Goal: Information Seeking & Learning: Learn about a topic

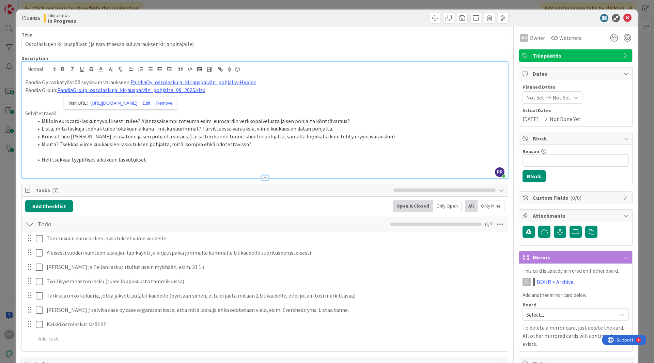
click at [175, 143] on li "Muuta? Tsekkaa viime kuukausien laskutuksen pohjalta, mitä isompia ehkä odotett…" at bounding box center [268, 144] width 471 height 8
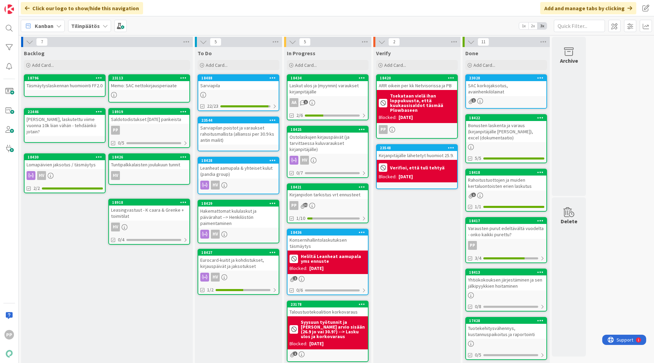
click at [259, 171] on div "Leanheat aamupala & yhteiset kulut (pandia group)" at bounding box center [238, 170] width 80 height 15
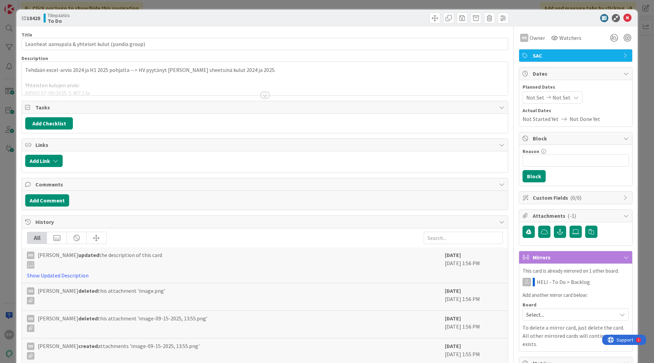
click at [178, 78] on p at bounding box center [264, 78] width 479 height 8
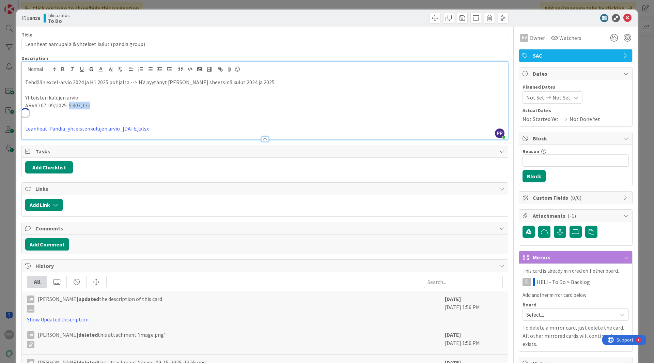
drag, startPoint x: 68, startPoint y: 106, endPoint x: 88, endPoint y: 107, distance: 20.1
click at [88, 107] on p "ARVIO 07-09/2025: 5 407,13e" at bounding box center [264, 105] width 479 height 8
copy p "5 407,13e"
click at [120, 103] on p "ARVIO 07-09/2025: 5 407,13e" at bounding box center [264, 105] width 479 height 8
click at [13, 100] on div "ID 18428 Tilinpäätös To Do Title 49 / 128 Leanheat aamupala & yhteiset kulut (p…" at bounding box center [327, 181] width 654 height 363
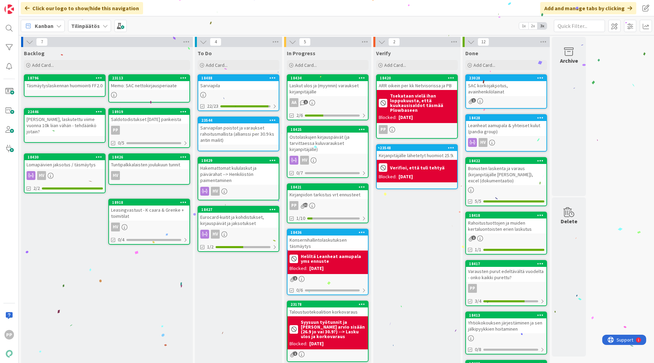
click at [423, 242] on div "Verify Add Card... 18420 ARR oikein per kk Netvisorissa ja PB Tsekataan vielä i…" at bounding box center [416, 300] width 87 height 506
click at [416, 262] on div "Verify Add Card... 18420 ARR oikein per kk Netvisorissa ja PB Tsekataan vielä i…" at bounding box center [416, 300] width 87 height 506
click at [239, 174] on div "Hakemattomat kululaskut ja päivärahat --> Henkilöstön paimentaminen" at bounding box center [238, 173] width 80 height 21
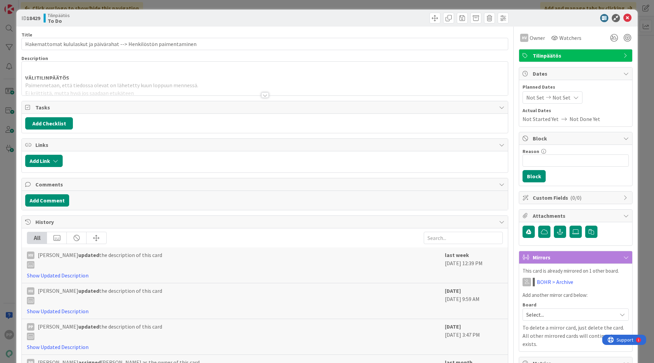
click at [96, 80] on div at bounding box center [265, 86] width 486 height 17
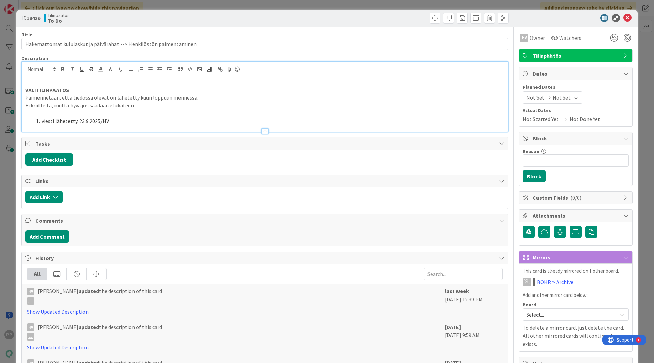
click at [4, 109] on div "ID 18429 Tilinpäätös To Do Title 67 / 128 Hakemattomat kululaskut ja päivärahat…" at bounding box center [327, 181] width 654 height 363
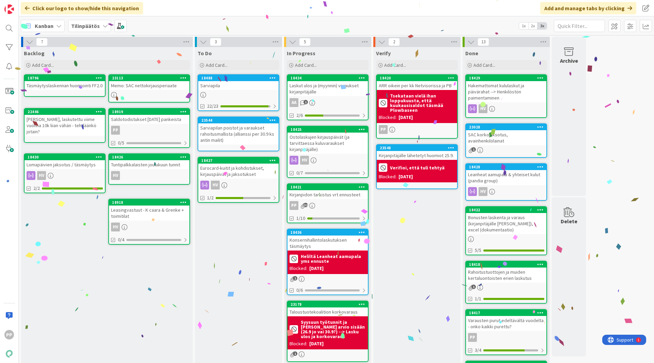
click at [236, 273] on div "To Do Add Card... 18488 [GEOGRAPHIC_DATA] 22/23 23544 Sarviapilan poistot ja va…" at bounding box center [238, 304] width 87 height 515
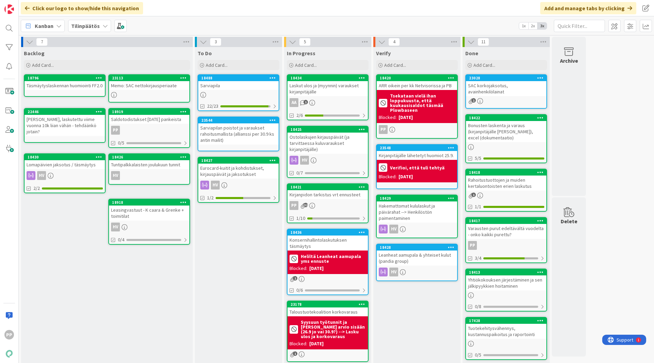
click at [242, 259] on div "To Do Add Card... 18488 [GEOGRAPHIC_DATA] 22/23 23544 Sarviapilan poistot ja va…" at bounding box center [238, 301] width 87 height 509
click at [235, 234] on div "To Do Add Card... 18488 [GEOGRAPHIC_DATA] 22/23 23544 Sarviapilan poistot ja va…" at bounding box center [238, 301] width 87 height 509
click at [235, 256] on div "To Do Add Card... 18488 [GEOGRAPHIC_DATA] 22/23 23544 Sarviapilan poistot ja va…" at bounding box center [238, 301] width 87 height 509
click at [406, 317] on div "Verify Add Card... 18420 ARR oikein per kk Netvisorissa ja PB Tsekataan vielä i…" at bounding box center [416, 301] width 87 height 509
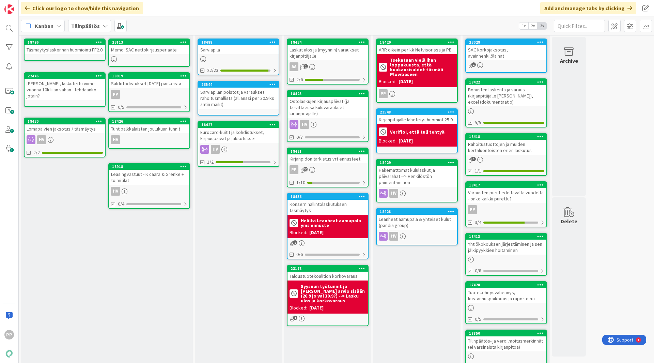
click at [328, 207] on div "Konsernihallintolaskutuksen täsmäytys" at bounding box center [327, 206] width 80 height 15
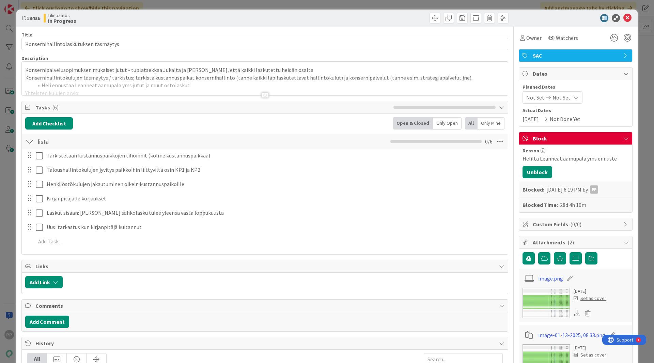
click at [170, 92] on div at bounding box center [265, 86] width 486 height 17
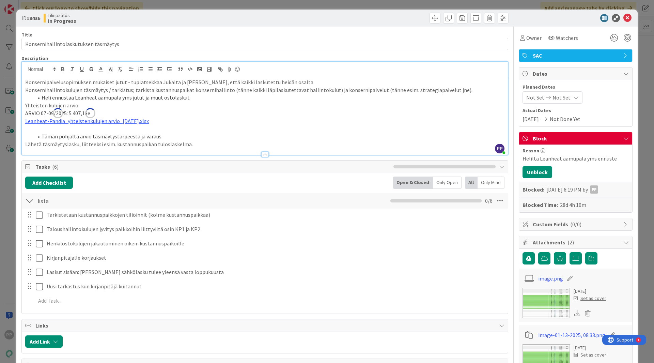
click at [287, 80] on p "Konsernipalvelusopimuksen mukaiset jutut - tuplatsekkaa Jukalta ja Juhalta, ett…" at bounding box center [264, 82] width 479 height 8
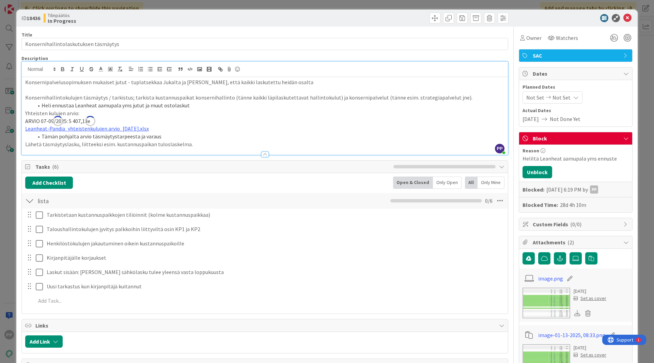
click at [6, 185] on div "ID 18436 Tilinpäätös In Progress Title 37 / 128 Konsernihallintolaskutuksen täs…" at bounding box center [327, 181] width 654 height 363
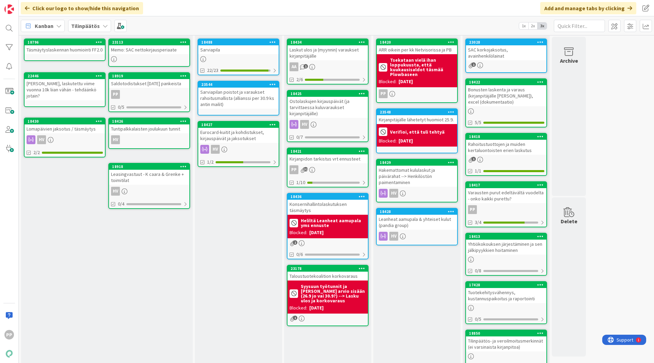
click at [346, 205] on div "Konsernihallintolaskutuksen täsmäytys" at bounding box center [327, 206] width 80 height 15
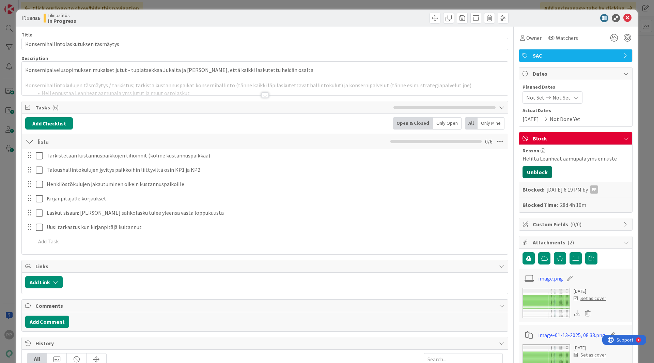
click at [533, 170] on button "Unblock" at bounding box center [537, 172] width 30 height 12
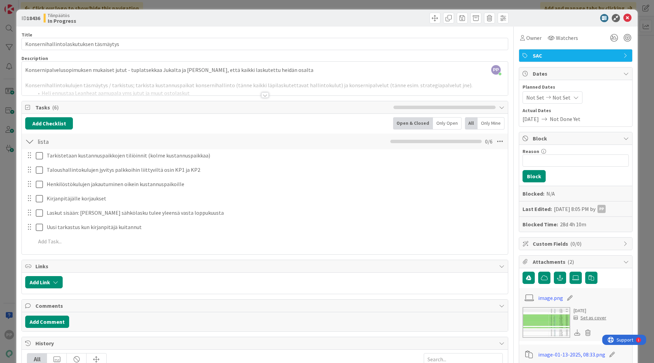
click at [319, 7] on div "ID 18436 Tilinpäätös In Progress Title 37 / 128 Konsernihallintolaskutuksen täs…" at bounding box center [327, 181] width 654 height 363
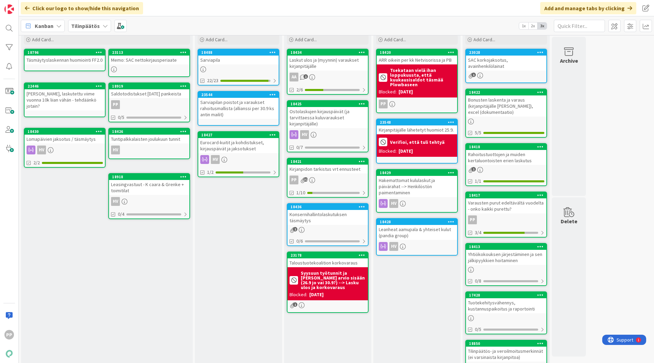
scroll to position [25, 0]
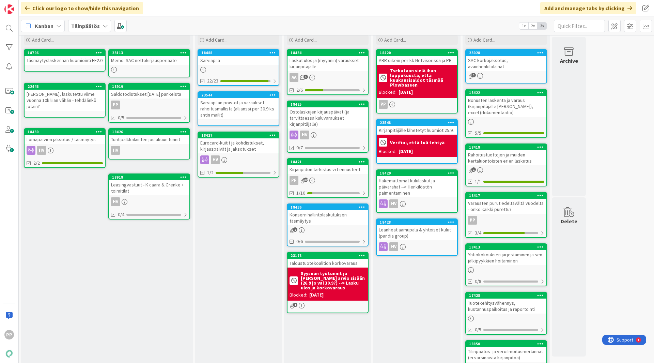
click at [409, 294] on div "Verify Add Card... 18420 ARR oikein per kk Netvisorissa ja PB Tsekataan vielä i…" at bounding box center [416, 276] width 87 height 509
click at [339, 262] on div "Taloustuotekoalition korkovaraus" at bounding box center [327, 262] width 80 height 9
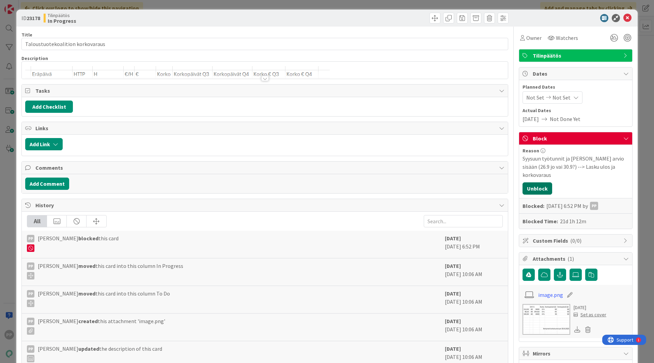
click at [540, 183] on button "Unblock" at bounding box center [537, 188] width 30 height 12
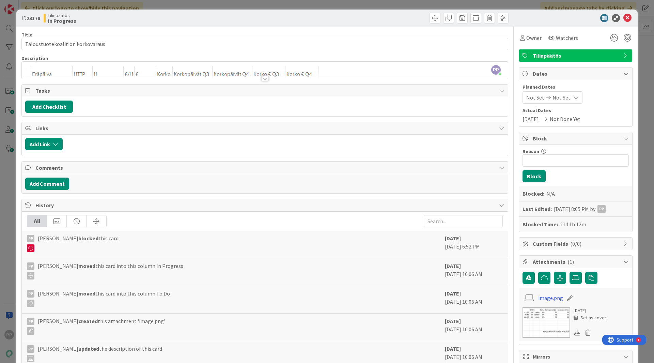
click at [584, 206] on div "09/29/2025 8:05 PM by PP" at bounding box center [580, 209] width 52 height 8
click at [602, 207] on div "PP" at bounding box center [601, 209] width 8 height 8
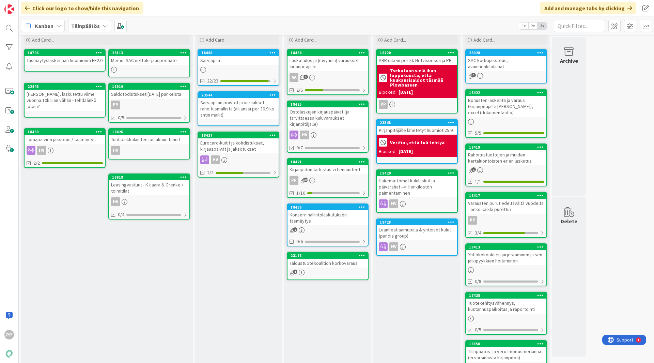
click at [307, 262] on div "Taloustuotekoalition korkovaraus" at bounding box center [327, 262] width 80 height 9
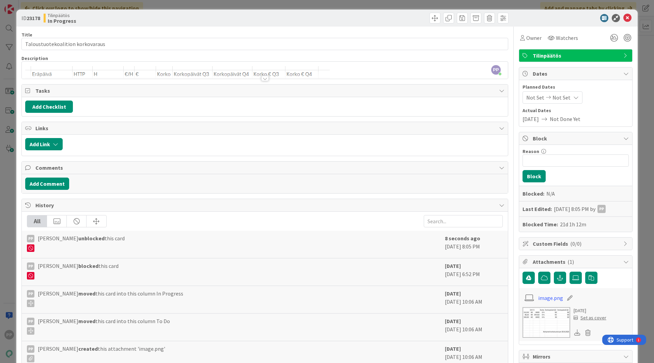
click at [639, 108] on div "ID 23178 Tilinpäätös In Progress Title 32 / 128 Taloustuotekoalition korkovarau…" at bounding box center [327, 181] width 654 height 363
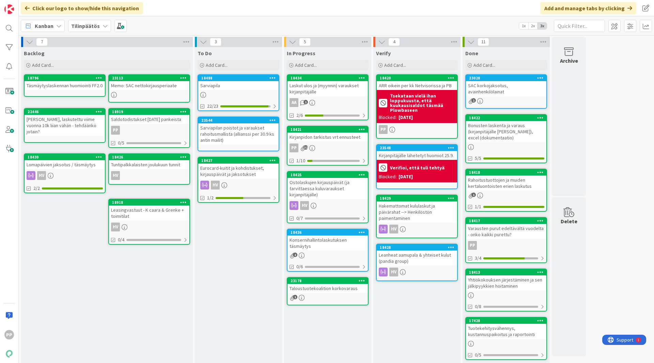
click at [330, 134] on div "Kirjanpidon tarkistus vrt ennusteet" at bounding box center [327, 136] width 80 height 9
click at [244, 257] on div "To Do Add Card... 18488 [GEOGRAPHIC_DATA] 22/23 23544 Sarviapilan poistot ja va…" at bounding box center [238, 301] width 87 height 509
click at [242, 246] on div "To Do Add Card... 18488 [GEOGRAPHIC_DATA] 22/23 23544 Sarviapilan poistot ja va…" at bounding box center [238, 301] width 87 height 509
click at [245, 261] on div "To Do Add Card... 18488 [GEOGRAPHIC_DATA] 22/23 23544 Sarviapilan poistot ja va…" at bounding box center [238, 301] width 87 height 509
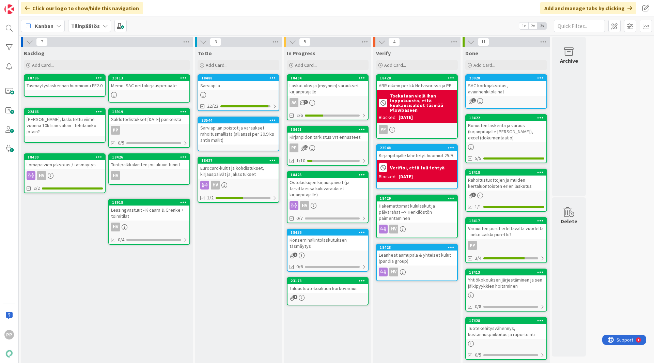
click at [240, 85] on div "Sarviapila" at bounding box center [238, 85] width 80 height 9
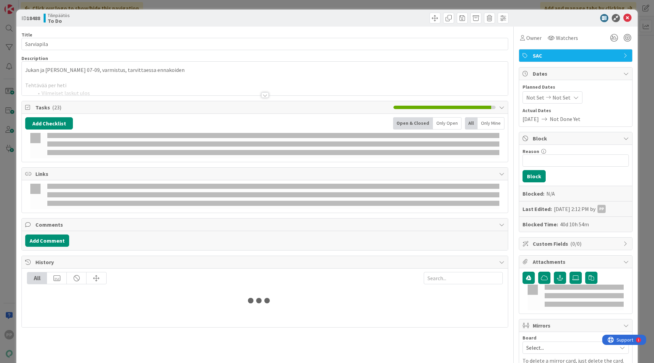
click at [236, 87] on div at bounding box center [265, 86] width 486 height 17
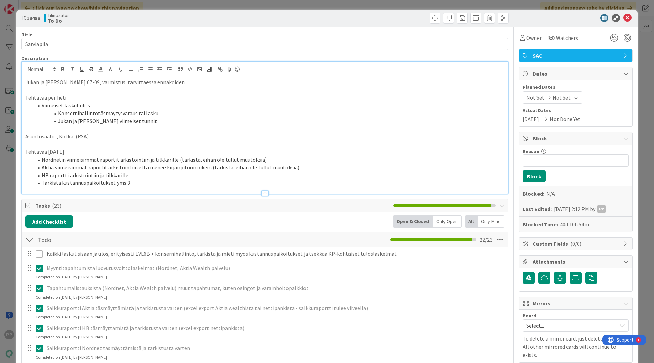
click at [219, 111] on li "Konsernihallintotäsmäytysvaraus tai lasku" at bounding box center [268, 113] width 471 height 8
click at [217, 122] on li "Jukan ja [PERSON_NAME] viimeiset tunnit" at bounding box center [268, 121] width 471 height 8
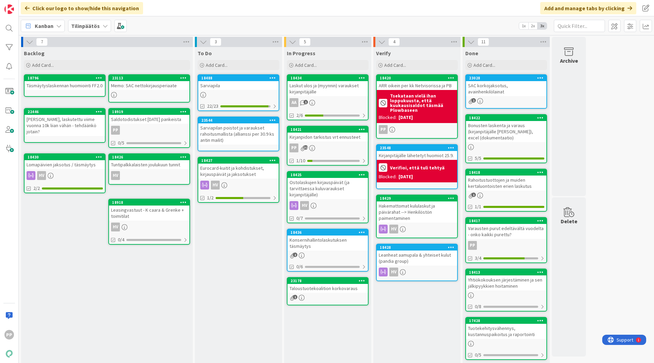
click at [320, 237] on div "Konsernihallintolaskutuksen täsmäytys" at bounding box center [327, 242] width 80 height 15
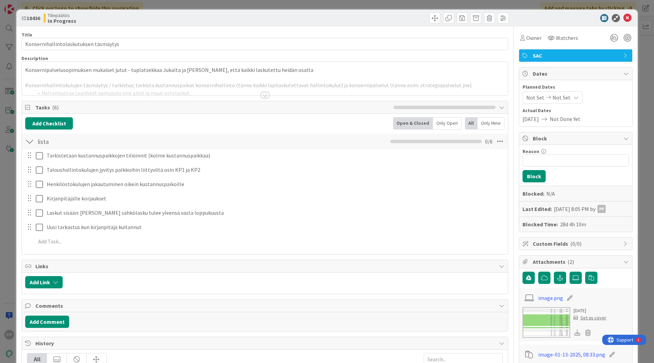
click at [263, 105] on span "Tasks ( 6 )" at bounding box center [212, 107] width 354 height 8
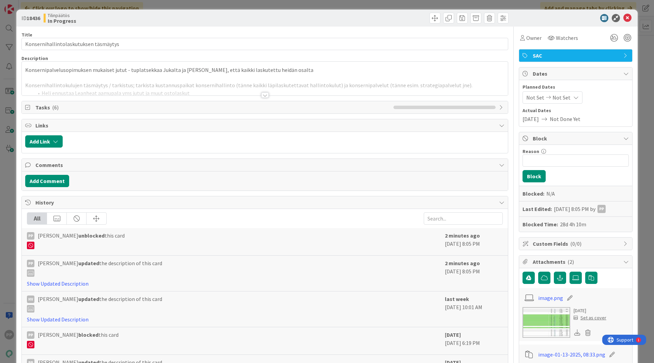
click at [261, 93] on div at bounding box center [264, 94] width 7 height 5
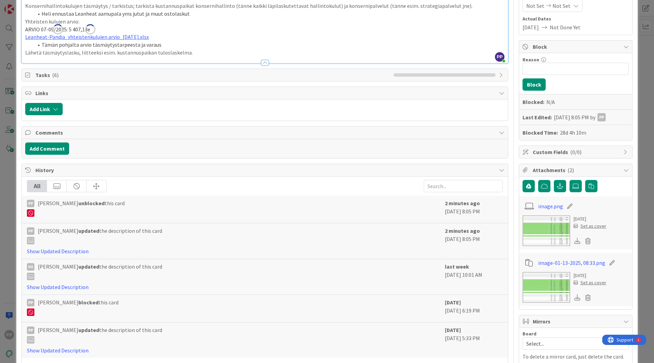
scroll to position [90, 0]
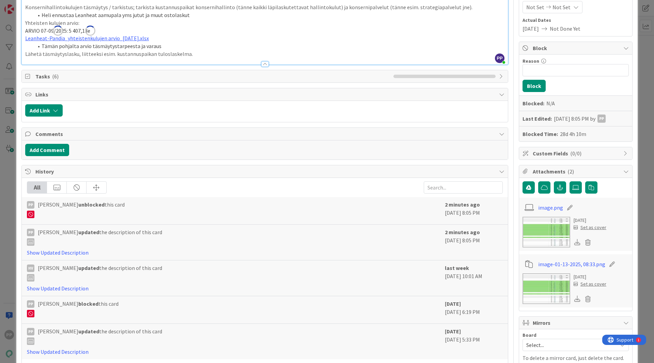
click at [85, 75] on span "Tasks ( 6 )" at bounding box center [212, 76] width 354 height 8
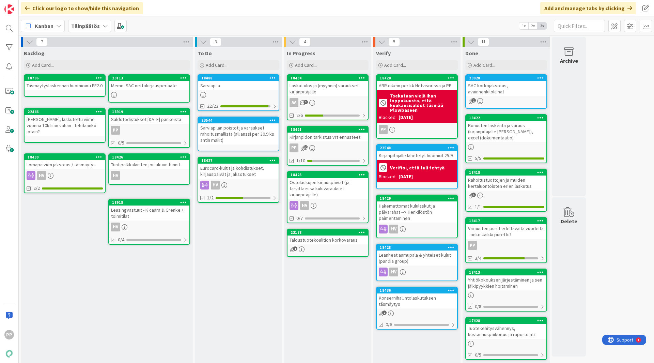
click at [328, 287] on div "In Progress Add Card... 18434 Laskut ulos ja (myynnin) varaukset kirjanpitäjäll…" at bounding box center [327, 301] width 87 height 509
click at [328, 188] on div "Ostolaskujen kirjauspäivät (ja tarvittaessa kuluvaraukset kirjanpitäjälle)" at bounding box center [327, 188] width 80 height 21
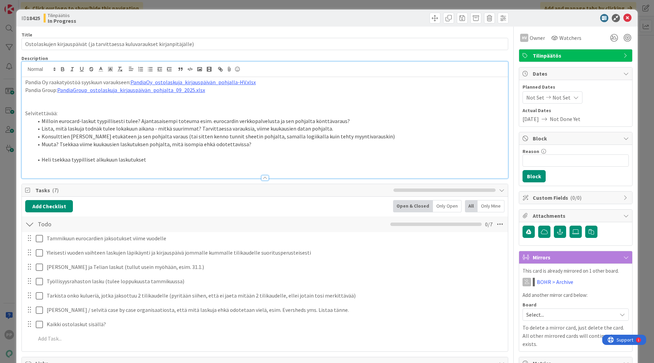
click at [331, 77] on div "Pandia Oy raakatyöstöä syyskuun varaukseen: PandiaOy_ostolaskuja_kirjauspäivän_…" at bounding box center [265, 120] width 486 height 116
click at [299, 111] on p "Selvitettävää:" at bounding box center [264, 113] width 479 height 8
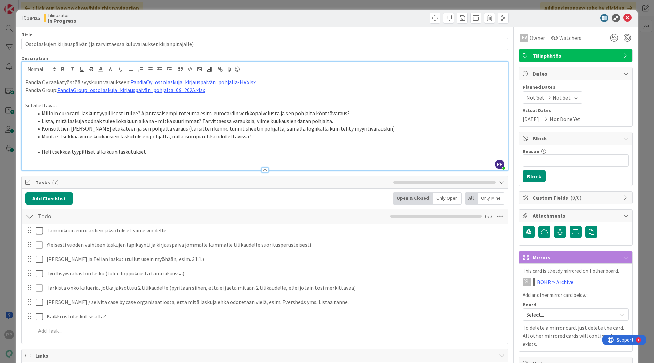
click at [291, 128] on li "Konsulttien [PERSON_NAME] etukäteen ja sen pohjalta varaus (tai sitten kenno tu…" at bounding box center [268, 129] width 471 height 8
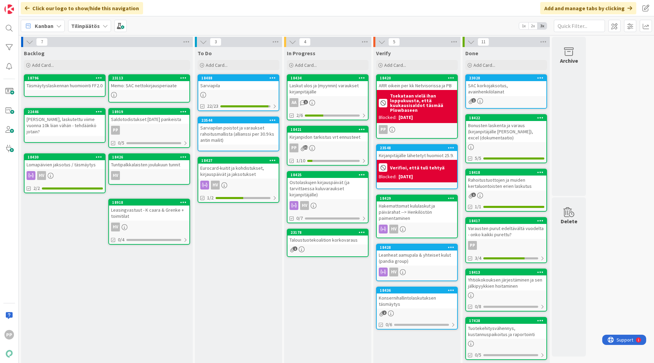
click at [324, 284] on div "In Progress Add Card... 18434 Laskut ulos ja (myynnin) varaukset kirjanpitäjäll…" at bounding box center [327, 301] width 87 height 509
click at [353, 187] on div "Ostolaskujen kirjauspäivät (ja tarvittaessa kuluvaraukset kirjanpitäjälle)" at bounding box center [327, 188] width 80 height 21
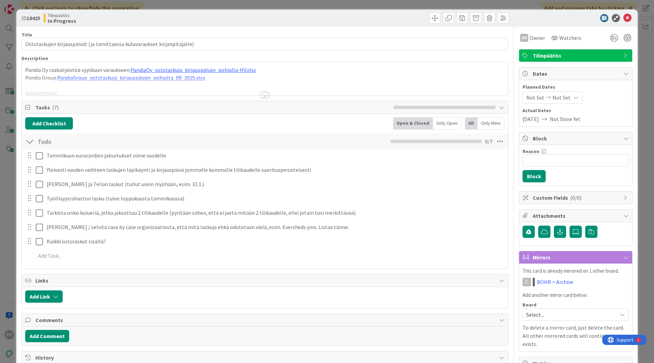
click at [149, 93] on div at bounding box center [265, 86] width 486 height 17
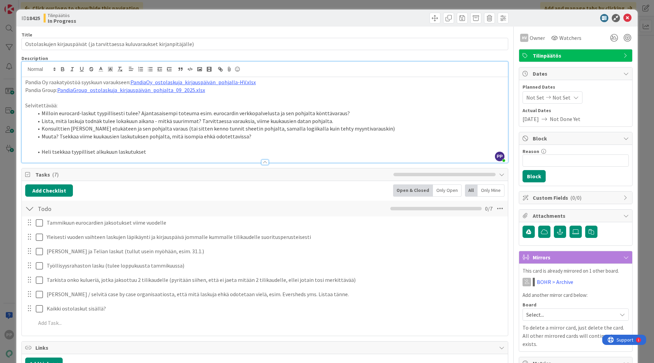
click at [229, 96] on p at bounding box center [264, 98] width 479 height 8
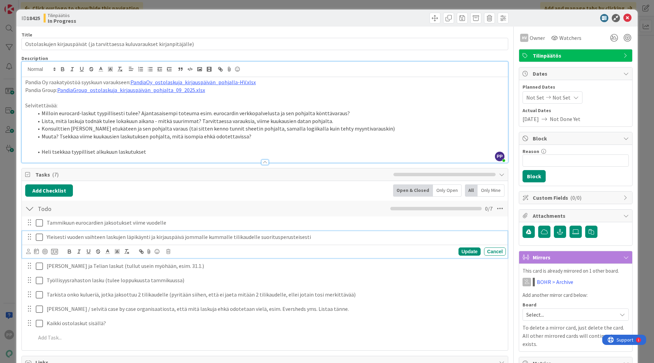
click at [38, 237] on icon at bounding box center [39, 237] width 7 height 8
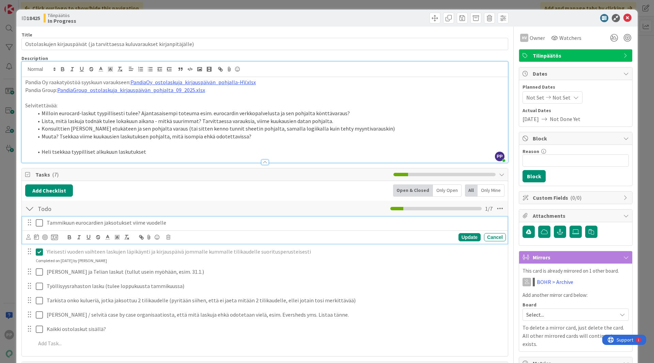
click at [40, 222] on icon at bounding box center [39, 223] width 7 height 8
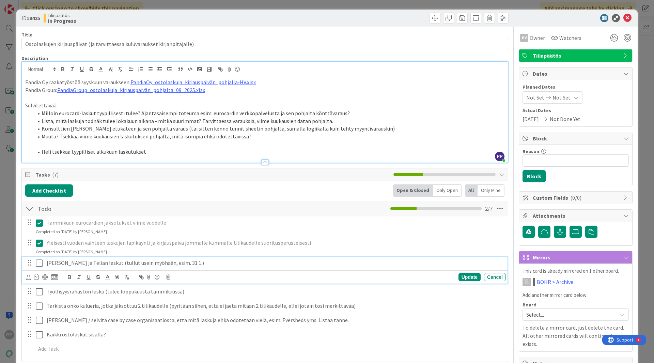
click at [38, 263] on icon at bounding box center [39, 263] width 7 height 8
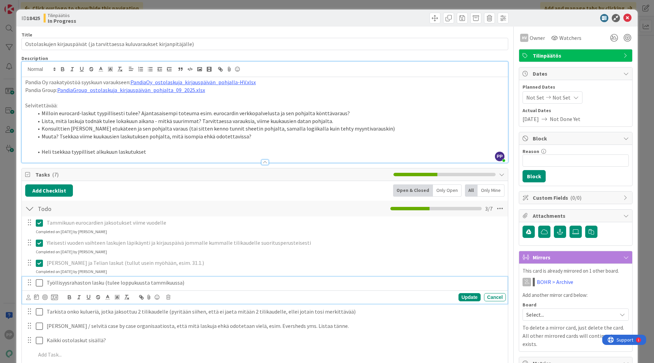
click at [39, 282] on icon at bounding box center [39, 282] width 7 height 8
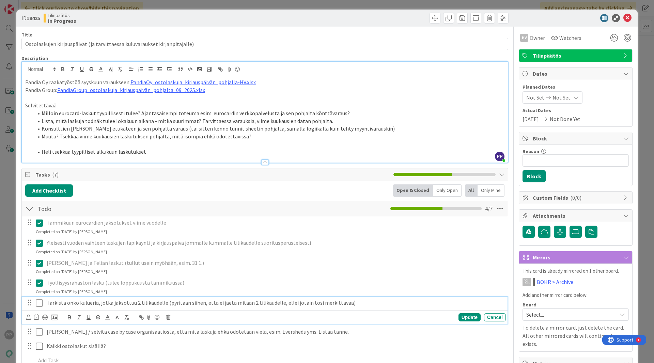
click at [39, 304] on icon at bounding box center [39, 303] width 7 height 8
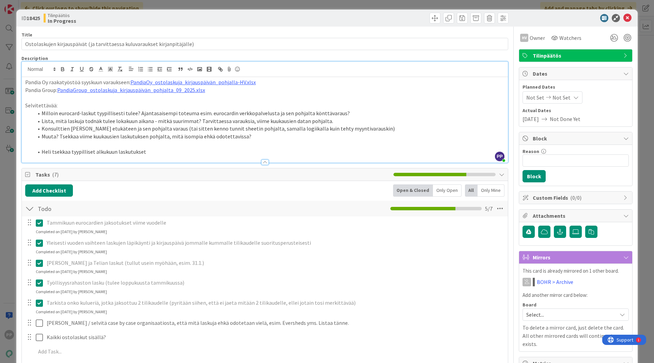
click at [41, 305] on icon at bounding box center [39, 303] width 7 height 8
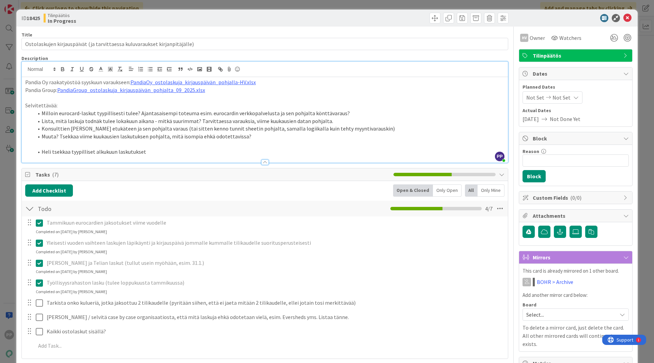
click at [40, 284] on icon at bounding box center [39, 282] width 7 height 8
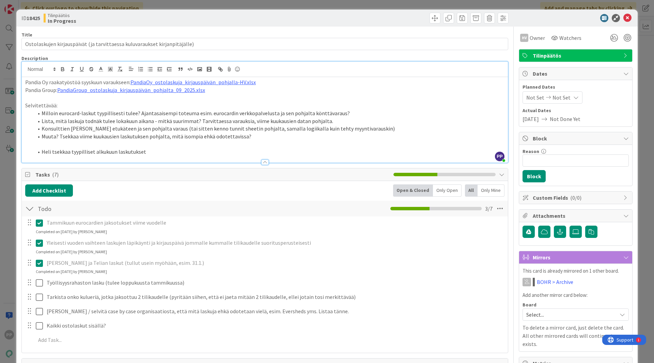
click at [41, 260] on icon at bounding box center [39, 263] width 7 height 8
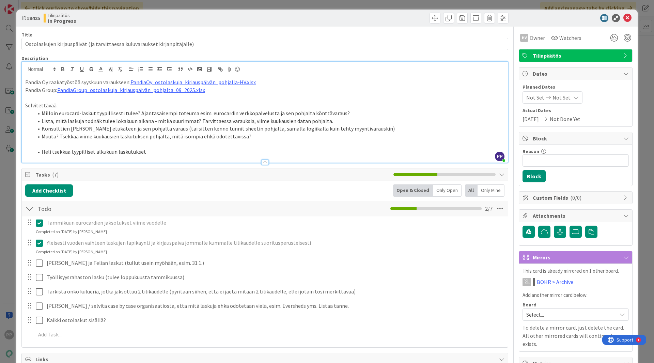
click at [41, 244] on icon at bounding box center [39, 243] width 7 height 8
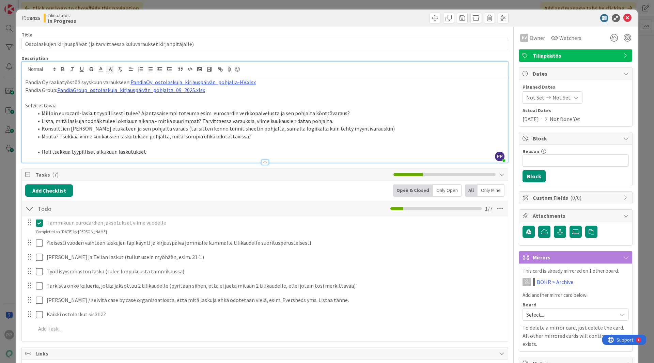
click at [40, 222] on icon at bounding box center [39, 223] width 7 height 8
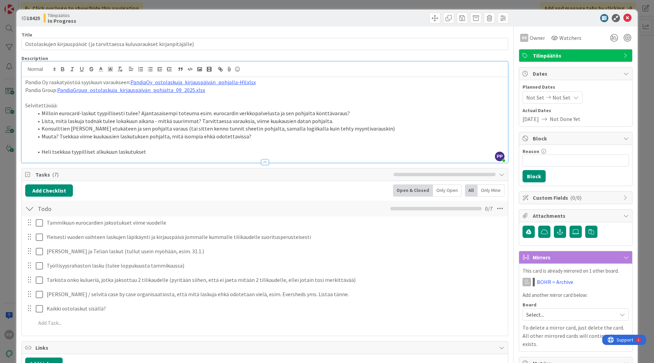
click at [106, 193] on div "Add Checklist Open & Closed Only Open All Only Mine" at bounding box center [264, 190] width 479 height 12
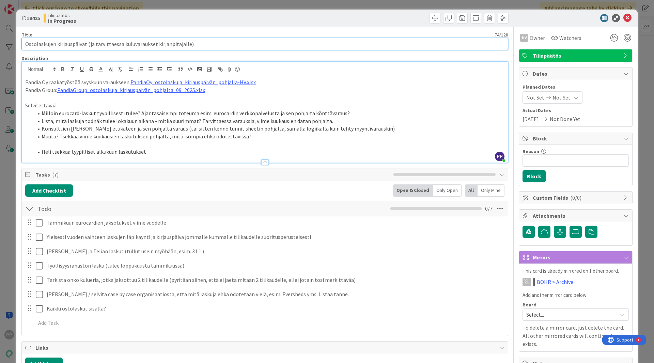
click at [268, 41] on input "Ostolaskujen kirjauspäivät (ja tarvittaessa kuluvaraukset kirjanpitäjälle)" at bounding box center [264, 44] width 486 height 12
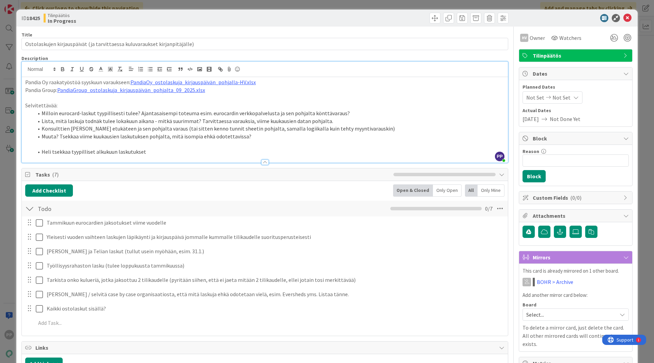
click at [268, 29] on div "Title 74 / 128 Ostolaskujen kirjauspäivät (ja tarvittaessa kuluvaraukset kirjan…" at bounding box center [264, 331] width 486 height 609
click at [272, 6] on div "ID 18425 Tilinpäätös In Progress Title 74 / 128 Ostolaskujen kirjauspäivät (ja …" at bounding box center [327, 181] width 654 height 363
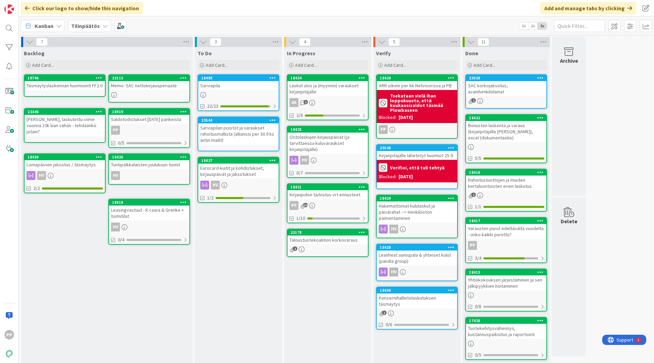
click at [335, 306] on div "In Progress Add Card... 18434 Laskut ulos ja (myynnin) varaukset kirjanpitäjäll…" at bounding box center [327, 301] width 87 height 509
click at [307, 303] on div "In Progress Add Card... 18434 Laskut ulos ja (myynnin) varaukset kirjanpitäjäll…" at bounding box center [327, 301] width 87 height 509
click at [319, 87] on div "Laskut ulos ja (myynnin) varaukset kirjanpitäjälle" at bounding box center [327, 88] width 80 height 15
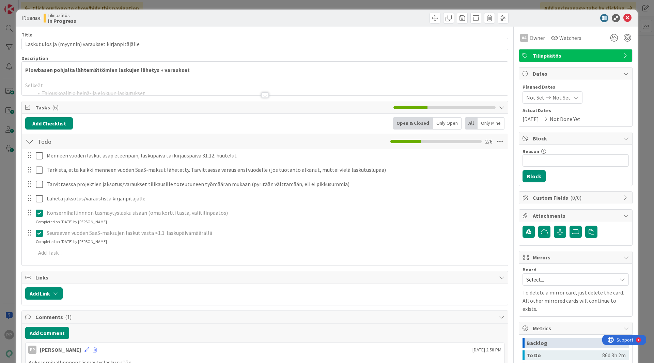
click at [152, 86] on div at bounding box center [265, 86] width 486 height 17
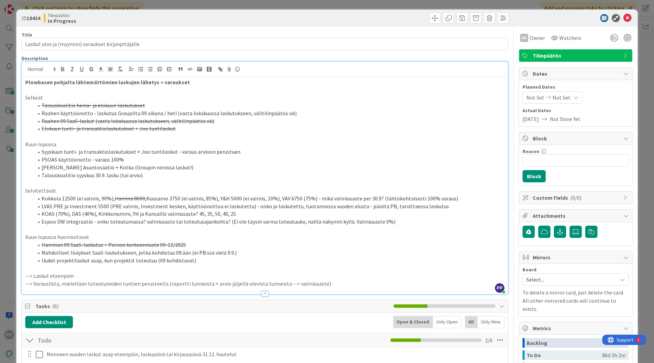
click at [155, 146] on p "Kuun lopussa" at bounding box center [264, 144] width 479 height 8
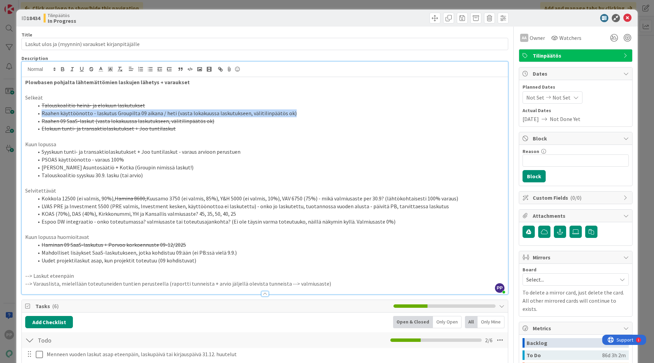
drag, startPoint x: 300, startPoint y: 113, endPoint x: 36, endPoint y: 115, distance: 264.5
click at [36, 115] on li "Raahen käyttöönotto - laskutus Groupilta 09 aikana / heti (vasta lokakuussa las…" at bounding box center [268, 113] width 471 height 8
click at [91, 68] on icon "button" at bounding box center [91, 69] width 6 height 6
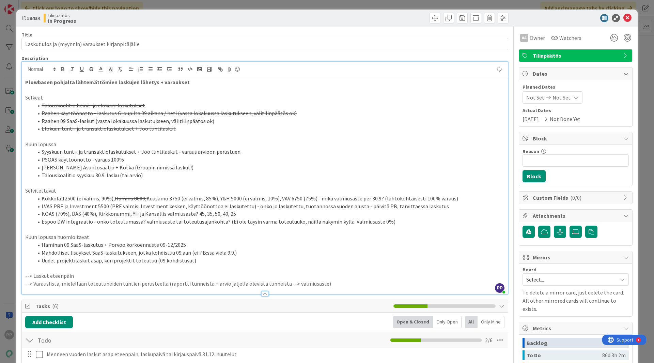
click at [87, 169] on li "Juhan laskutukset Asuntosäätiö + Kotka (Groupin nimissä laskut!)" at bounding box center [268, 167] width 471 height 8
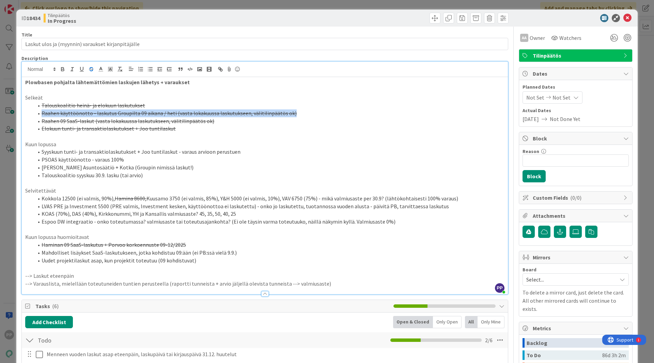
drag, startPoint x: 42, startPoint y: 114, endPoint x: 296, endPoint y: 113, distance: 254.0
click at [296, 113] on li "Raahen käyttöönotto - laskutus Groupilta 09 aikana / heti (vasta lokakuussa las…" at bounding box center [268, 113] width 471 height 8
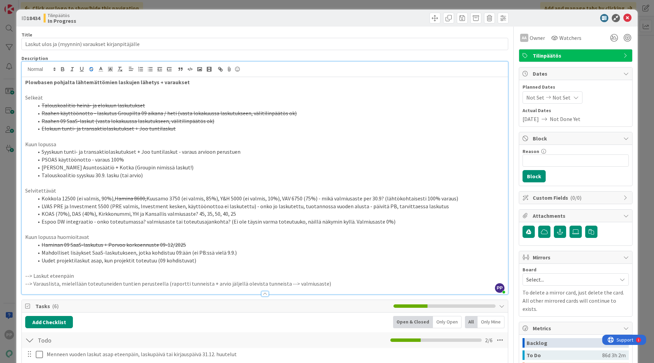
click at [132, 159] on li "PSOAS käyttöönotto - varaus 100%" at bounding box center [268, 160] width 471 height 8
drag, startPoint x: 132, startPoint y: 159, endPoint x: 40, endPoint y: 158, distance: 91.9
click at [40, 158] on li "PSOAS käyttöönotto - varaus 100%" at bounding box center [268, 160] width 471 height 8
drag, startPoint x: 40, startPoint y: 158, endPoint x: 151, endPoint y: 156, distance: 111.3
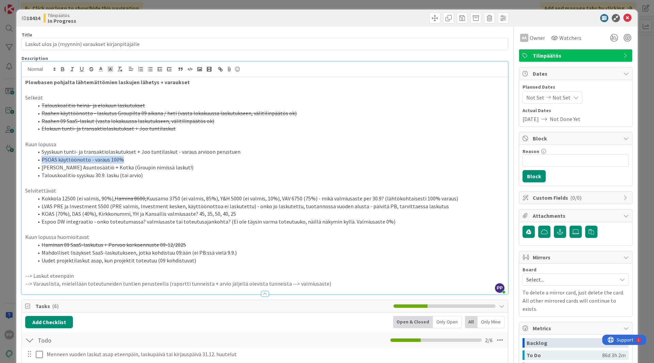
click at [151, 156] on li "PSOAS käyttöönotto - varaus 100%" at bounding box center [268, 160] width 471 height 8
drag, startPoint x: 151, startPoint y: 156, endPoint x: 39, endPoint y: 157, distance: 112.3
click at [39, 157] on li "PSOAS käyttöönotto - varaus 100%" at bounding box center [268, 160] width 471 height 8
drag, startPoint x: 83, startPoint y: 167, endPoint x: 120, endPoint y: 169, distance: 36.8
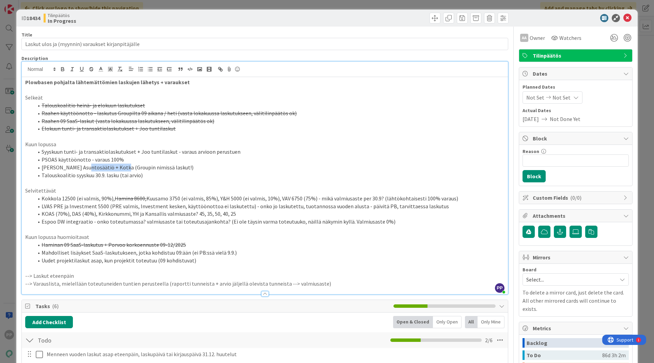
click at [120, 169] on li "Juhan laskutukset Asuntosäätiö + Kotka (Groupin nimissä laskut!)" at bounding box center [268, 167] width 471 height 8
click at [151, 168] on li "Juhan laskutukset Kotka (Groupin nimissä laskut!)" at bounding box center [268, 167] width 471 height 8
click at [97, 167] on li "Juhan laskutukset Kotka (Groupin nimissä lasku!)" at bounding box center [268, 167] width 471 height 8
click at [109, 195] on li "Kokkola 12500 (ei valmis, 90%), Hamina 8600, Kuusamo 3750 (ei valmis, 85%), Y&H…" at bounding box center [268, 198] width 471 height 8
drag, startPoint x: 279, startPoint y: 197, endPoint x: 313, endPoint y: 195, distance: 33.7
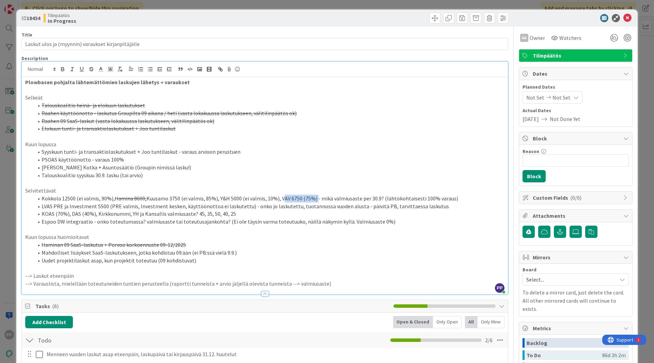
click at [313, 195] on li "Kokkola 12500 (ei valmis, 90%), Hamina 8600, Kuusamo 3750 (ei valmis, 85%), Y&H…" at bounding box center [268, 198] width 471 height 8
click at [403, 207] on li "LVAS PRE ja Investment 5500 (PRE valmis, Investment kesken, käyttöönottoa ei la…" at bounding box center [268, 206] width 471 height 8
click at [260, 207] on li "LVAS PRE ja Investment 5500 (PRE valmis, Investment kesken, käyttöönottoa ei la…" at bounding box center [268, 206] width 471 height 8
click at [249, 205] on li "LVAS PRE ja Investment 5500 (PRE valmis, Investment kesken, käyttöönottoa ei la…" at bounding box center [268, 206] width 471 height 8
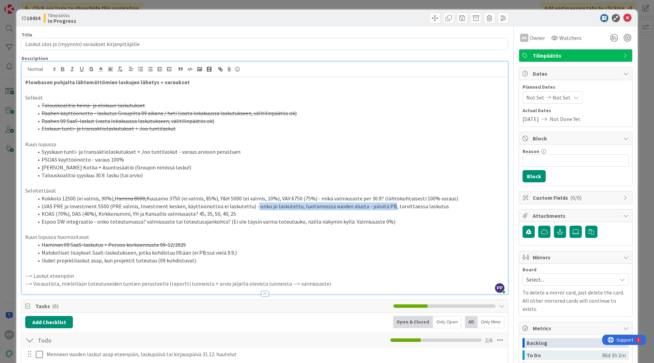
drag, startPoint x: 247, startPoint y: 205, endPoint x: 380, endPoint y: 206, distance: 133.1
click at [380, 206] on li "LVAS PRE ja Investment 5500 (PRE valmis, Investment kesken, käyttöönottoa ei la…" at bounding box center [268, 206] width 471 height 8
drag, startPoint x: 380, startPoint y: 206, endPoint x: 458, endPoint y: 201, distance: 78.2
click at [458, 201] on ol "Kokkola 12500 (ei valmis, 90%), Hamina 8600, Kuusamo 3750 (ei valmis, 85%), Y&H…" at bounding box center [264, 209] width 479 height 31
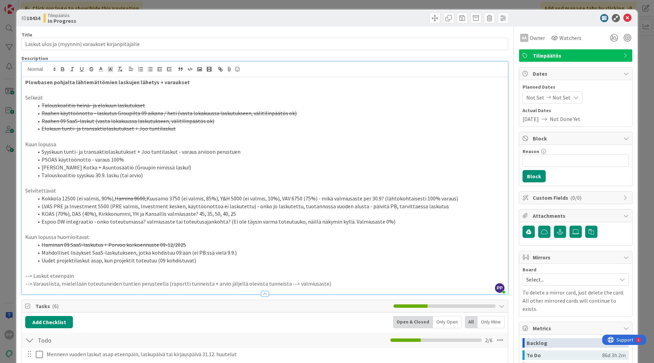
click at [452, 207] on li "LVAS PRE ja Investment 5500 (PRE valmis, Investment kesken, käyttöönottoa ei la…" at bounding box center [268, 206] width 471 height 8
drag, startPoint x: 238, startPoint y: 253, endPoint x: 33, endPoint y: 251, distance: 205.0
click at [33, 251] on li "Mahdolliset lisäykset SaaS-laskutukseen, jotka kohdistuu 09:ään (ei PB:ssä viel…" at bounding box center [268, 253] width 471 height 8
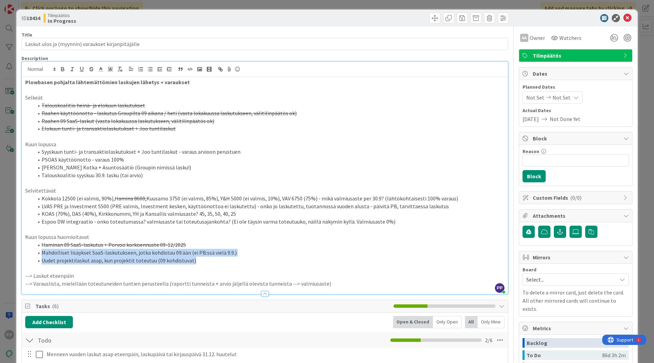
drag, startPoint x: 200, startPoint y: 261, endPoint x: 39, endPoint y: 253, distance: 161.6
click at [39, 253] on ol "Haminan 09 SaaS-laskutus + Porvoo korkoennuste 09-12/2025 Mahdolliset lisäykset…" at bounding box center [264, 252] width 479 height 23
click at [90, 68] on icon "button" at bounding box center [91, 68] width 3 height 2
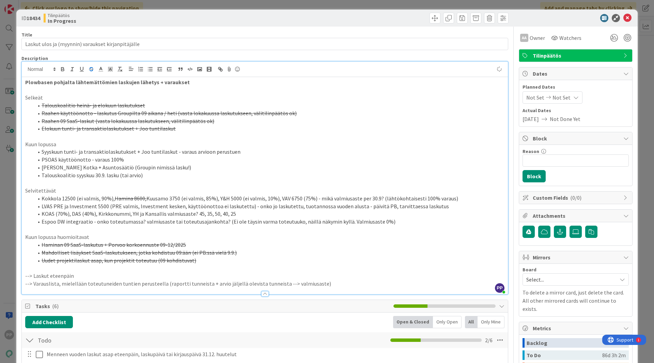
click at [101, 236] on p "Kuun lopussa huomioitavat" at bounding box center [264, 237] width 479 height 8
click at [191, 173] on li "Talouskoalitio syyskuu 30.9. lasku (tai arvio)" at bounding box center [268, 175] width 471 height 8
drag, startPoint x: 41, startPoint y: 160, endPoint x: 154, endPoint y: 162, distance: 113.0
click at [154, 162] on li "PSOAS käyttöönotto - varaus 100%" at bounding box center [268, 160] width 471 height 8
click at [168, 164] on li "Juhan laskutukset Kotka + Asuntosäätiö (Groupin nimissä lasku!)" at bounding box center [268, 167] width 471 height 8
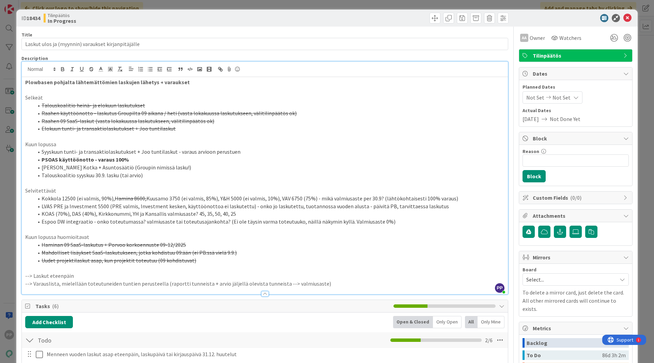
click at [166, 159] on li "PSOAS käyttöönotto - varaus 100%" at bounding box center [268, 160] width 471 height 8
drag, startPoint x: 177, startPoint y: 175, endPoint x: 31, endPoint y: 177, distance: 145.7
click at [31, 177] on ol "Syyskuun tunti- ja transaktiolaskutukset + Joo tuntilaskut - varaus arvioon per…" at bounding box center [264, 163] width 479 height 31
click at [138, 161] on li "PSOAS käyttöönotto - varaus 100%" at bounding box center [268, 160] width 471 height 8
click at [218, 196] on li "Kokkola 12500 (ei valmis, 90%), Hamina 8600, Kuusamo 3750 (ei valmis, 85%), Y&H…" at bounding box center [268, 198] width 471 height 8
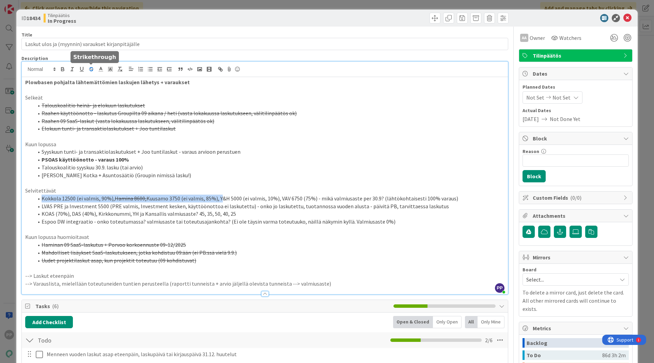
click at [93, 68] on icon "button" at bounding box center [91, 69] width 6 height 6
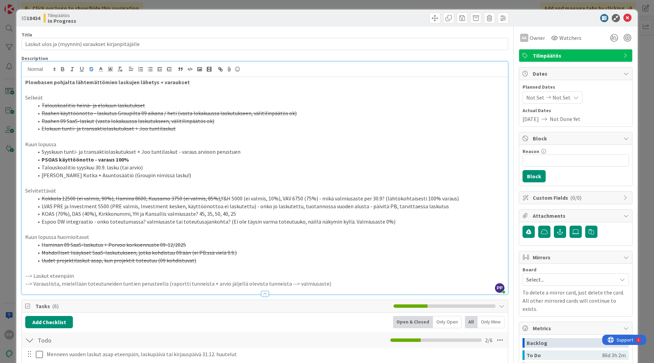
click at [150, 214] on li "KOAS (70%), DAS (40%), Kirkkonummi, YH ja Kansallis valmiusaste? 45, 35, 50, 40…" at bounding box center [268, 214] width 471 height 8
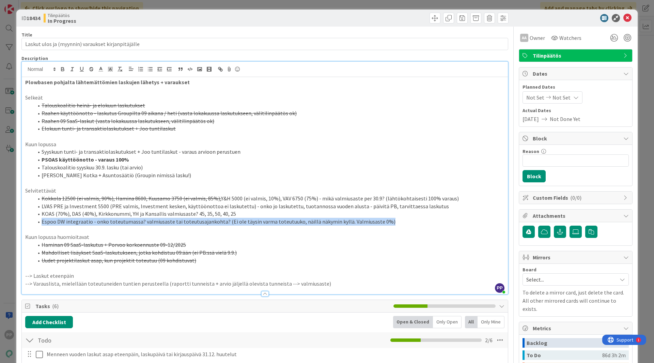
drag, startPoint x: 390, startPoint y: 222, endPoint x: 41, endPoint y: 221, distance: 349.3
click at [41, 221] on li "Espoo DW integraatio - onko toteutumassa? valmiusaste tai toteutusajankohta? (E…" at bounding box center [268, 222] width 471 height 8
click at [91, 69] on icon "button" at bounding box center [91, 69] width 6 height 6
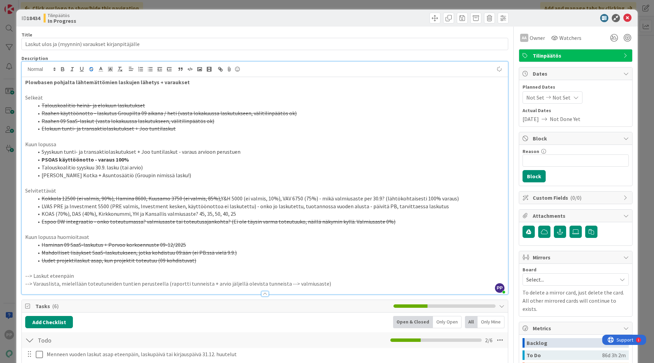
click at [226, 223] on s "Espoo DW integraatio - onko toteutumassa? valmiusaste tai toteutusajankohta? (E…" at bounding box center [219, 221] width 354 height 7
click at [157, 214] on li "KOAS (70%), DAS (40%), Kirkkonummi, YH ja Kansallis valmiusaste? 45, 35, 50, 40…" at bounding box center [268, 214] width 471 height 8
drag, startPoint x: 276, startPoint y: 198, endPoint x: 217, endPoint y: 198, distance: 59.6
click at [217, 198] on li "Kokkola 12500 (ei valmis, 90%), Hamina 8600, Kuusamo 3750 (ei valmis, 85%), Y&H…" at bounding box center [268, 198] width 471 height 8
click at [92, 67] on icon "button" at bounding box center [91, 69] width 6 height 6
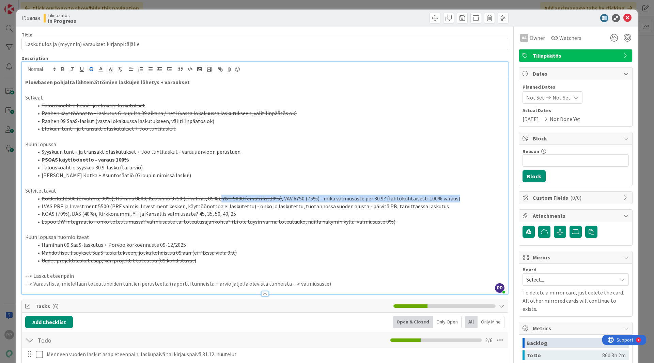
click at [453, 197] on li "Kokkola 12500 (ei valmis, 90%), Hamina 8600, Kuusamo 3750 (ei valmis, 85%), Y&H…" at bounding box center [268, 198] width 471 height 8
click at [89, 72] on button "button" at bounding box center [91, 69] width 10 height 8
click at [223, 212] on li "KOAS (70%), DAS (40%), Kirkkonummi, YH ja Kansallis valmiusaste? 45, 35, 50, 40…" at bounding box center [268, 214] width 471 height 8
click at [195, 207] on li "LVAS PRE ja Investment 5500 (PRE valmis, Investment kesken, käyttöönottoa ei la…" at bounding box center [268, 206] width 471 height 8
click at [197, 175] on li "Juhan laskutukset Kotka + Asuntosäätiö (Groupin nimissä lasku!)" at bounding box center [268, 175] width 471 height 8
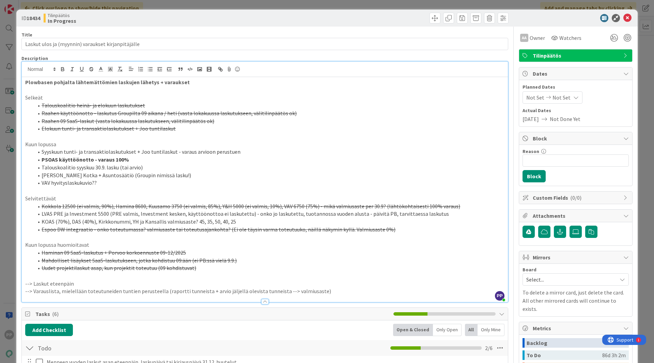
click at [163, 186] on li "VAV hyvityslaskukuvio??" at bounding box center [268, 183] width 471 height 8
drag, startPoint x: 154, startPoint y: 186, endPoint x: 41, endPoint y: 187, distance: 113.7
click at [41, 187] on li "VAV hyvityslaskukuvio??" at bounding box center [268, 183] width 471 height 8
drag, startPoint x: 129, startPoint y: 159, endPoint x: 39, endPoint y: 158, distance: 90.6
click at [39, 158] on li "PSOAS käyttöönotto - varaus 100%" at bounding box center [268, 160] width 471 height 8
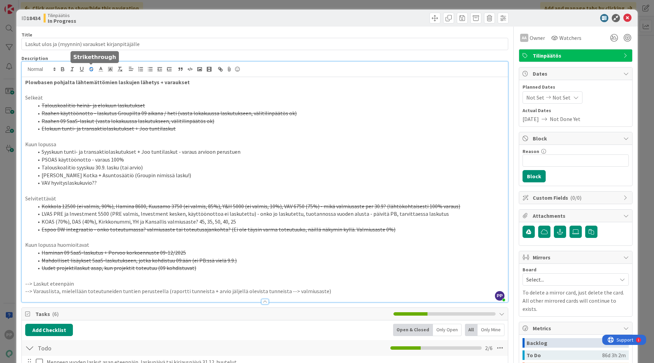
click at [90, 67] on icon "button" at bounding box center [91, 69] width 6 height 6
click at [117, 154] on li "Syyskuun tunti- ja transaktiolaskutukset + Joo tuntilaskut - varaus arvioon per…" at bounding box center [268, 152] width 471 height 8
drag, startPoint x: 117, startPoint y: 213, endPoint x: 224, endPoint y: 217, distance: 106.9
click at [224, 217] on li "LVAS PRE ja Investment 5500 (PRE valmis, Investment kesken, käyttöönottoa ei la…" at bounding box center [268, 214] width 471 height 8
click at [245, 213] on li "LVAS PRE ja Investment 5500 (PRE valmis, Investment kesken, käyttöönottoa ei la…" at bounding box center [268, 214] width 471 height 8
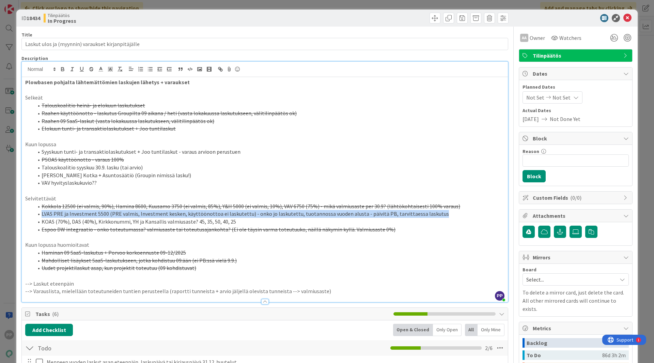
drag, startPoint x: 438, startPoint y: 215, endPoint x: 35, endPoint y: 215, distance: 403.1
click at [35, 215] on li "LVAS PRE ja Investment 5500 (PRE valmis, Investment kesken, käyttöönottoa ei la…" at bounding box center [268, 214] width 471 height 8
click at [92, 70] on icon "button" at bounding box center [91, 69] width 6 height 6
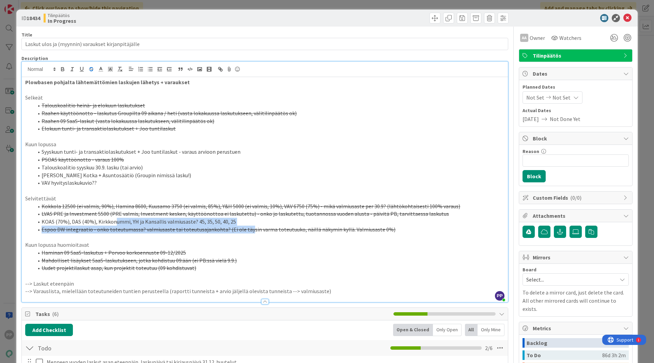
drag, startPoint x: 244, startPoint y: 225, endPoint x: 115, endPoint y: 218, distance: 129.2
click at [115, 218] on ol "Kokkola 12500 (ei valmis, 90%), Hamina 8600, Kuusamo 3750 (ei valmis, 85%), Y&H…" at bounding box center [264, 217] width 479 height 31
click at [115, 219] on li "KOAS (70%), DAS (40%), Kirkkonummi, YH ja Kansallis valmiusaste? 45, 35, 50, 40…" at bounding box center [268, 222] width 471 height 8
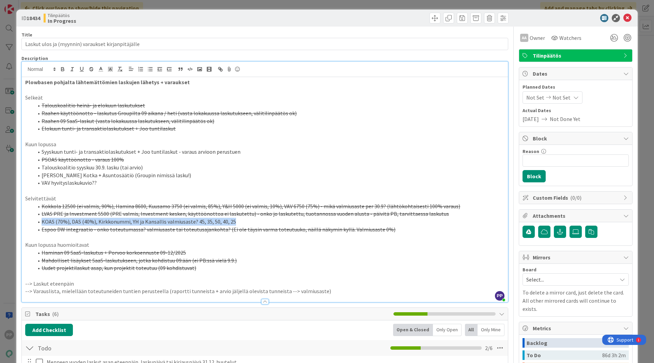
drag, startPoint x: 232, startPoint y: 220, endPoint x: 39, endPoint y: 223, distance: 192.7
click at [39, 223] on li "KOAS (70%), DAS (40%), Kirkkonummi, YH ja Kansallis valmiusaste? 45, 35, 50, 40…" at bounding box center [268, 222] width 471 height 8
copy li "KOAS (70%), DAS (40%), Kirkkonummi, YH ja Kansallis valmiusaste? 45, 35, 50, 40…"
click at [92, 68] on icon "button" at bounding box center [91, 69] width 6 height 6
click at [99, 184] on li "VAV hyvityslaskukuvio??" at bounding box center [268, 183] width 471 height 8
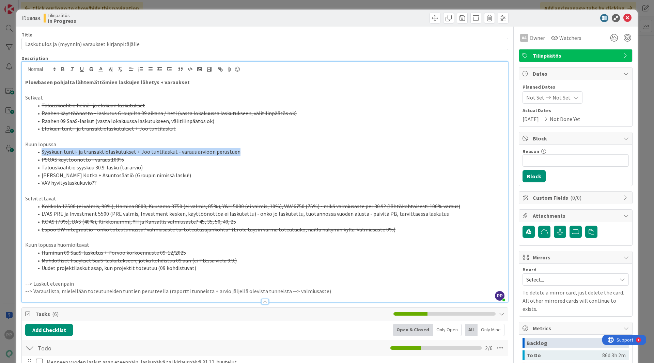
drag, startPoint x: 243, startPoint y: 149, endPoint x: 36, endPoint y: 155, distance: 207.4
click at [36, 155] on li "Syyskuun tunti- ja transaktiolaskutukset + Joo tuntilaskut - varaus arvioon per…" at bounding box center [268, 152] width 471 height 8
copy li "Syyskuun tunti- ja transaktiolaskutukset + Joo tuntilaskut - varaus arvioon per…"
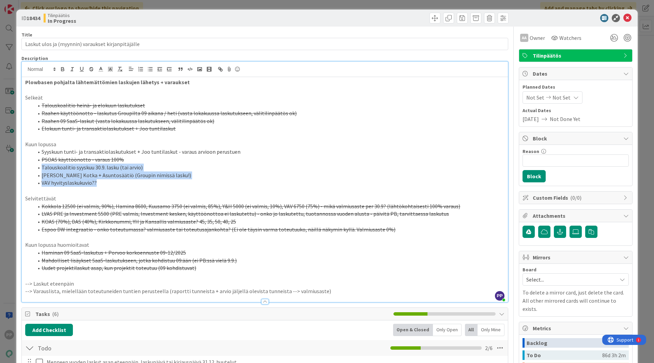
drag, startPoint x: 100, startPoint y: 183, endPoint x: 42, endPoint y: 169, distance: 59.8
click at [42, 169] on ol "Syyskuun tunti- ja transaktiolaskutukset + Joo tuntilaskut - varaus arvioon per…" at bounding box center [264, 167] width 479 height 39
copy ol "Talouskoalitio syyskuu 30.9. lasku (tai arvio) Juhan laskutukset Kotka + Asunto…"
click at [131, 168] on li "Talouskoalitio syyskuu 30.9. lasku (tai arvio)" at bounding box center [268, 167] width 471 height 8
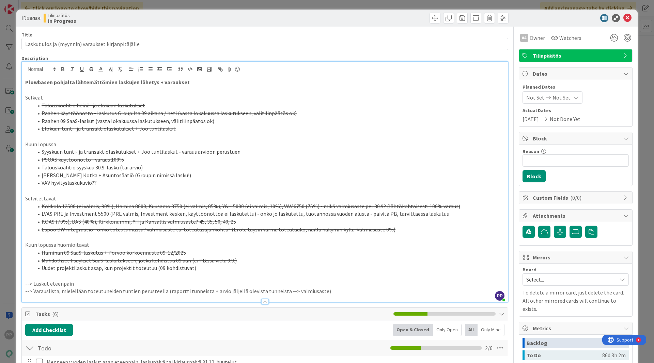
click at [189, 174] on li "Juhan laskutukset Kotka + Asuntosäätiö (Groupin nimissä lasku!)" at bounding box center [268, 175] width 471 height 8
drag, startPoint x: 167, startPoint y: 169, endPoint x: 35, endPoint y: 169, distance: 132.8
click at [35, 169] on li "Talouskoalitio syyskuu 30.9. lasku (tai arvio)" at bounding box center [268, 167] width 471 height 8
click at [175, 173] on li "Juhan laskutukset Kotka + Asuntosäätiö (Groupin nimissä lasku!)" at bounding box center [268, 175] width 471 height 8
drag, startPoint x: 243, startPoint y: 150, endPoint x: 26, endPoint y: 153, distance: 216.9
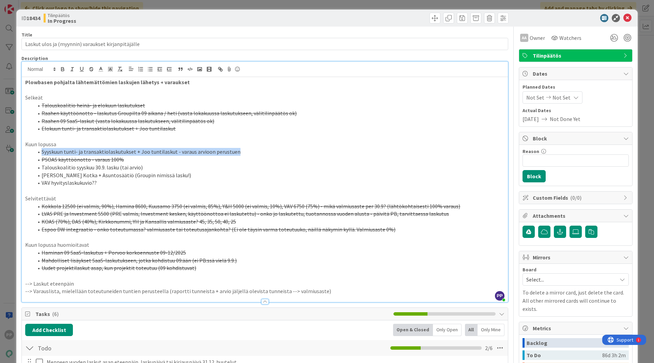
click at [26, 153] on ol "Syyskuun tunti- ja transaktiolaskutukset + Joo tuntilaskut - varaus arvioon per…" at bounding box center [264, 167] width 479 height 39
click at [94, 67] on icon "button" at bounding box center [91, 69] width 6 height 6
click at [153, 168] on li "Talouskoalitio syyskuu 30.9. lasku (tai arvio)" at bounding box center [268, 167] width 471 height 8
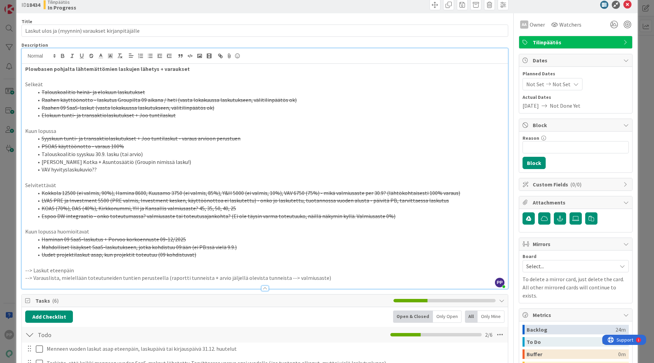
scroll to position [14, 0]
click at [153, 168] on li "VAV hyvityslaskukuvio??" at bounding box center [268, 169] width 471 height 8
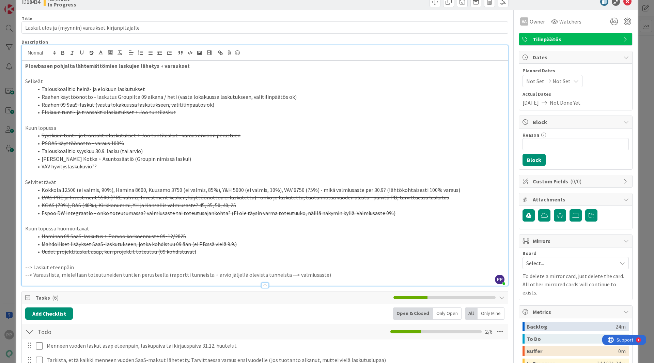
scroll to position [17, 0]
click at [315, 265] on p "--> Laskut eteenpäin" at bounding box center [264, 267] width 479 height 8
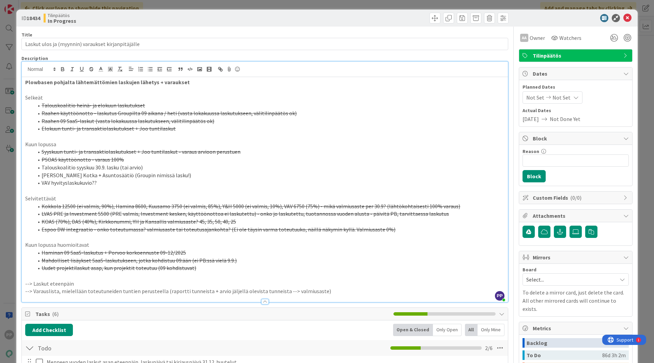
scroll to position [0, 0]
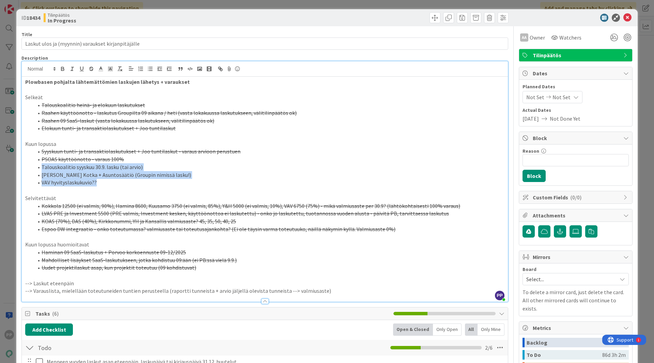
drag, startPoint x: 138, startPoint y: 183, endPoint x: 31, endPoint y: 169, distance: 107.2
click at [31, 169] on ol "Syyskuun tunti- ja transaktiolaskutukset + Joo tuntilaskut - varaus arvioon per…" at bounding box center [264, 166] width 479 height 39
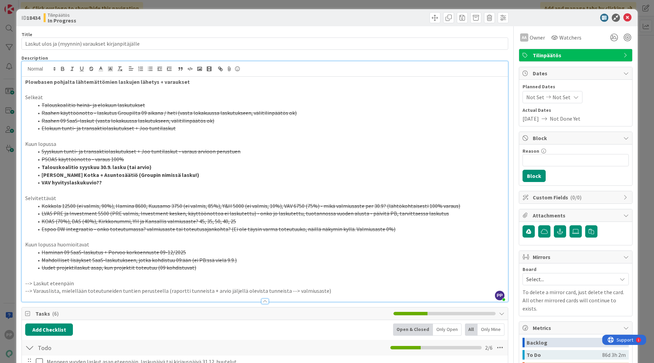
click at [110, 188] on p at bounding box center [264, 190] width 479 height 8
click at [157, 167] on li "Talouskoalitio syyskuu 30.9. lasku (tai arvio)" at bounding box center [268, 167] width 471 height 8
click at [124, 166] on strong "Talouskoalitio syyskuu 30.9. lasku (tai arvio)" at bounding box center [97, 166] width 110 height 7
click at [125, 166] on strong "Talouskoalitio syyskuu 30.9. lasku - kysy tunnit Hamunen + taloustuotetiimi -->…" at bounding box center [160, 166] width 236 height 7
click at [211, 174] on li "Juhan laskutukset Kotka + Asuntosäätiö (Groupin nimissä lasku!)" at bounding box center [268, 175] width 471 height 8
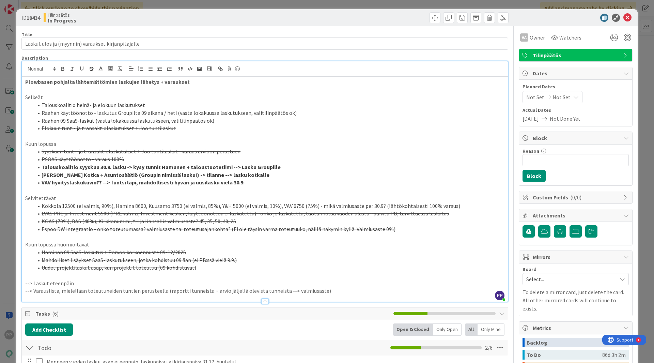
click at [237, 176] on strong "[PERSON_NAME] Kotka + Asuntosäätiö (Groupin nimissä lasku!) -> tilanne --> lask…" at bounding box center [156, 174] width 228 height 7
click at [247, 185] on li "VAV hyvityslaskukuvio?? --> funtsi läpi, mahdollisesti hyväri ja uusilasku viel…" at bounding box center [268, 182] width 471 height 8
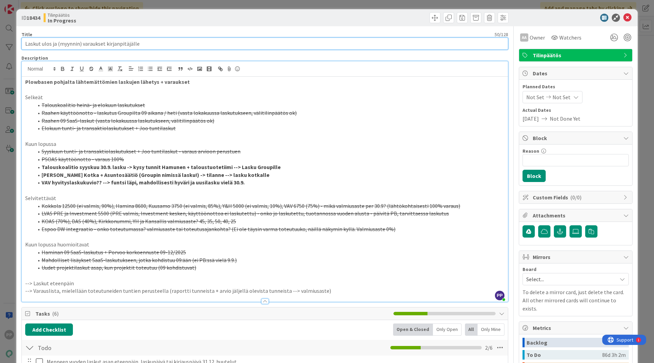
click at [154, 39] on input "Laskut ulos ja (myynnin) varaukset kirjanpitäjälle" at bounding box center [264, 43] width 486 height 12
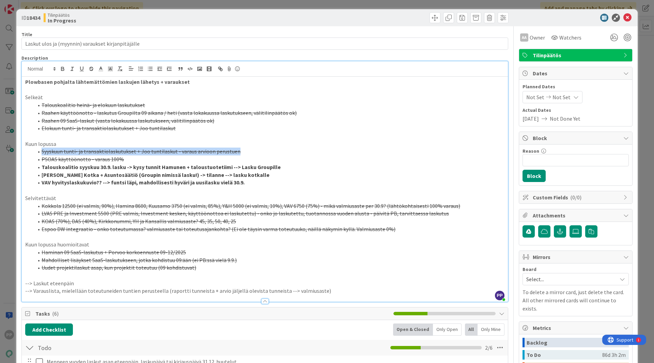
drag, startPoint x: 246, startPoint y: 150, endPoint x: 33, endPoint y: 151, distance: 213.1
click at [33, 151] on li "Syyskuun tunti- ja transaktiolaskutukset + Joo tuntilaskut - varaus arvioon per…" at bounding box center [268, 151] width 471 height 8
click at [90, 69] on line "button" at bounding box center [91, 69] width 4 height 0
click at [149, 229] on s "Espoo DW integraatio - onko toteutumassa? valmiusaste tai toteutusajankohta? (E…" at bounding box center [219, 228] width 354 height 7
drag, startPoint x: 128, startPoint y: 161, endPoint x: 32, endPoint y: 159, distance: 95.7
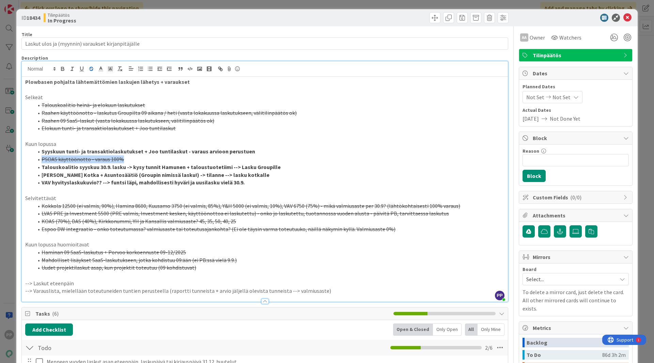
click at [32, 159] on ol "Syyskuun tunti- ja transaktiolaskutukset + Joo tuntilaskut - varaus arvioon per…" at bounding box center [264, 166] width 479 height 39
click at [261, 187] on p at bounding box center [264, 190] width 479 height 8
click at [259, 183] on li "VAV hyvityslaskukuvio?? --> funtsi läpi, mahdollisesti hyväri ja uusilasku viel…" at bounding box center [268, 182] width 471 height 8
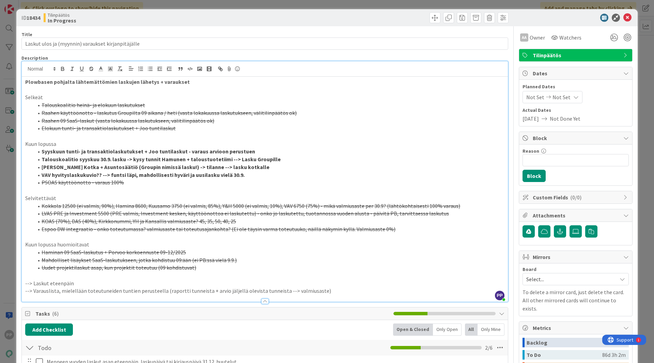
click at [224, 187] on p at bounding box center [264, 190] width 479 height 8
click at [12, 139] on div "ID 18434 Tilinpäätös In Progress Title 50 / 128 Laskut ulos ja (myynnin) varauk…" at bounding box center [327, 181] width 654 height 363
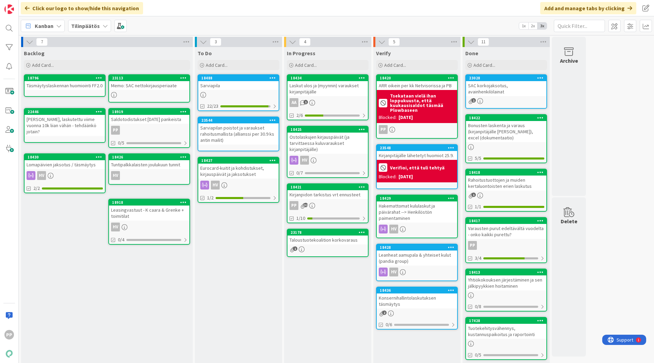
click at [336, 86] on div "Laskut ulos ja (myynnin) varaukset kirjanpitäjälle" at bounding box center [327, 88] width 80 height 15
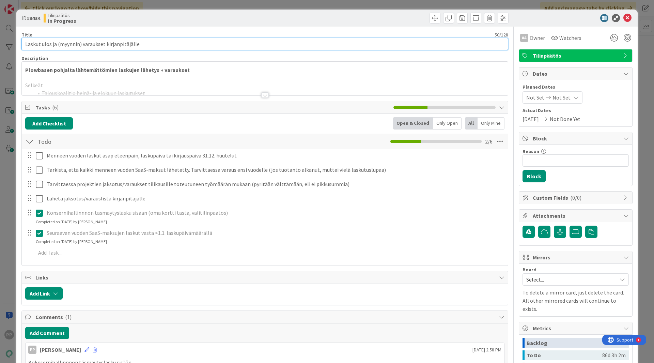
click at [83, 42] on input "Laskut ulos ja (myynnin) varaukset kirjanpitäjälle" at bounding box center [264, 44] width 486 height 12
type input "Laskut ulos ja myynnin varaukset kirjanpitäjälle"
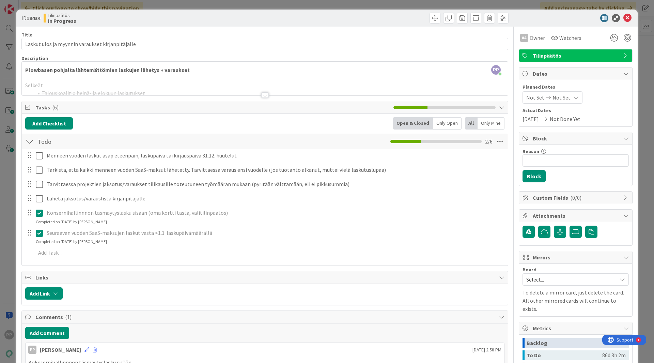
click at [144, 29] on div "Title 48 / 128 Laskut ulos ja myynnin varaukset kirjanpitäjälle Description PP …" at bounding box center [264, 321] width 486 height 589
click at [178, 6] on div "ID 18434 Tilinpäätös In Progress Title 48 / 128 Laskut ulos ja myynnin varaukse…" at bounding box center [327, 181] width 654 height 363
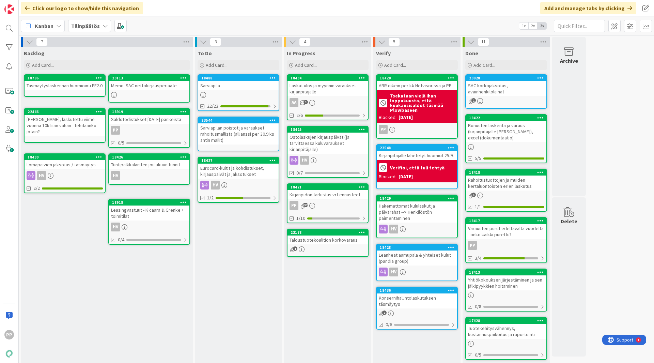
click at [241, 286] on div "To Do Add Card... 18488 [GEOGRAPHIC_DATA] 22/23 23544 Sarviapilan poistot ja va…" at bounding box center [238, 301] width 87 height 509
click at [342, 146] on div "Ostolaskujen kirjauspäivät (ja tarvittaessa kuluvaraukset kirjanpitäjälle)" at bounding box center [327, 142] width 80 height 21
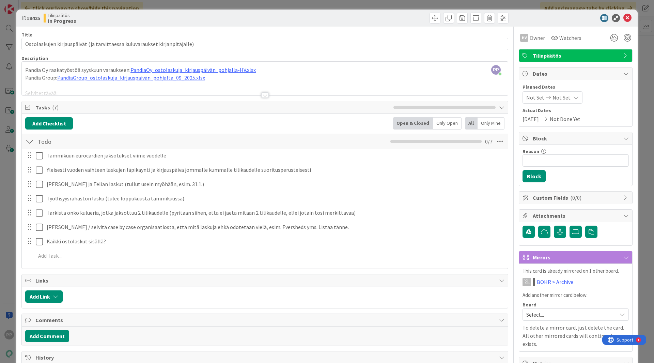
click at [363, 85] on div at bounding box center [265, 86] width 486 height 17
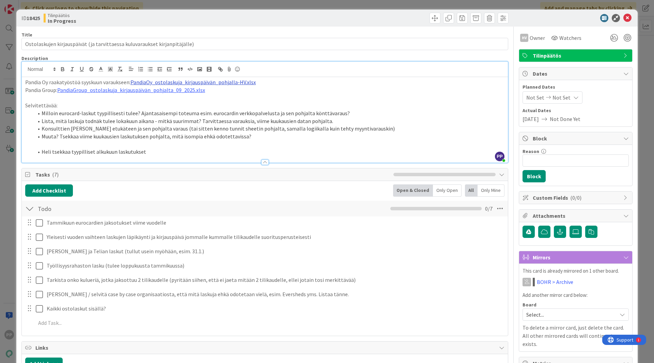
click at [243, 81] on link "PandiaOy_ostolaskuja_kirjauspäivän_pohjalla-HV.xlsx" at bounding box center [192, 82] width 125 height 7
click at [175, 94] on link "[URL][DOMAIN_NAME]" at bounding box center [174, 95] width 47 height 9
click at [245, 138] on li "Muuta? Tsekkaa viime kuukausien laskutuksen pohjalta, mitä isompia ehkä odotett…" at bounding box center [268, 136] width 471 height 8
click at [284, 81] on p "Pandia Oy raakatyöstöä syyskuun varaukseen: PandiaOy_ostolaskuja_kirjauspäivän_…" at bounding box center [264, 82] width 479 height 8
click at [240, 82] on link "PandiaOy_ostolaskuja_kirjauspäivän_pohjalla-HV.xlsx" at bounding box center [192, 82] width 125 height 7
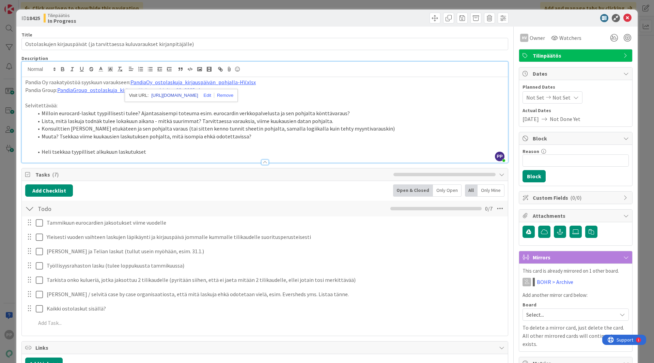
click at [198, 93] on link "[URL][DOMAIN_NAME]" at bounding box center [174, 95] width 47 height 9
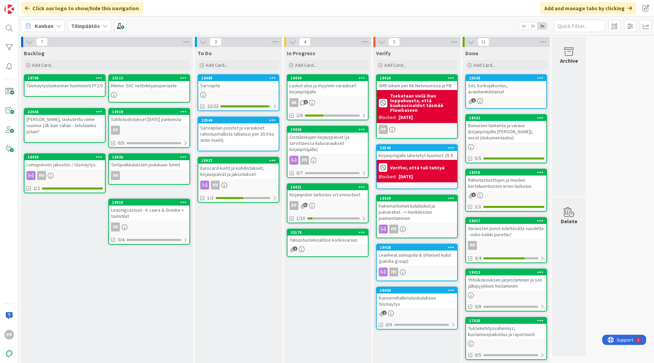
click at [235, 239] on div "To Do Add Card... 18488 [GEOGRAPHIC_DATA] 22/23 23544 Sarviapilan poistot ja va…" at bounding box center [238, 301] width 87 height 509
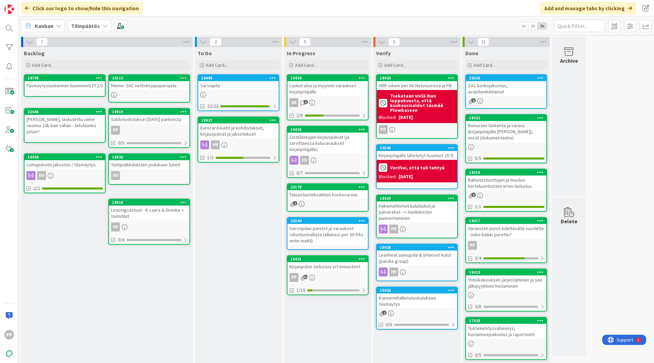
click at [350, 236] on div "Sarviapilan poistot ja varaukset rahoitusmallista (allianssi per 30.9 ks antin …" at bounding box center [327, 234] width 80 height 21
click at [328, 330] on div "In Progress Add Card... 18434 Laskut ulos ja myynnin varaukset kirjanpitäjälle …" at bounding box center [327, 301] width 87 height 509
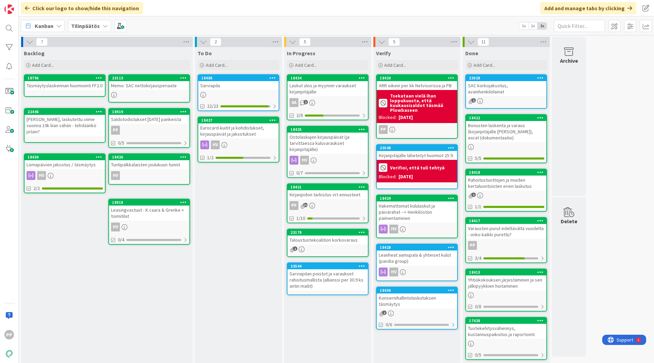
click at [244, 220] on div "To Do Add Card... 18488 [GEOGRAPHIC_DATA] 22/23 18427 Eurocard-kuitit ja kohdis…" at bounding box center [238, 301] width 87 height 509
drag, startPoint x: 340, startPoint y: 327, endPoint x: 329, endPoint y: 326, distance: 11.3
click at [329, 326] on div "In Progress Add Card... 18434 Laskut ulos ja myynnin varaukset kirjanpitäjälle …" at bounding box center [327, 301] width 87 height 509
click at [329, 86] on div "Laskut ulos ja myynnin varaukset kirjanpitäjälle" at bounding box center [327, 88] width 80 height 15
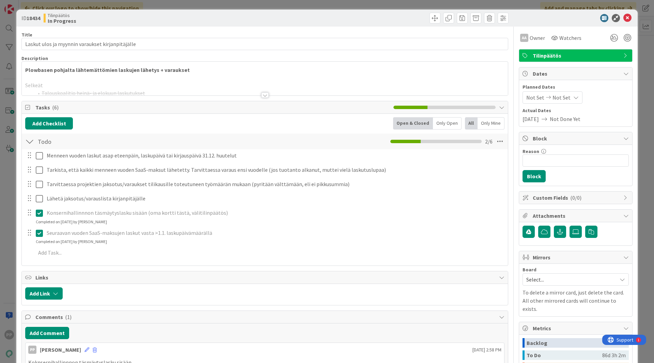
click at [238, 84] on div at bounding box center [265, 86] width 486 height 17
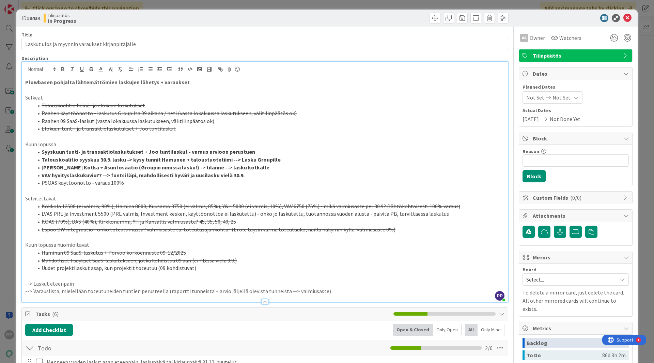
click at [208, 19] on div "Tilinpäätös In Progress" at bounding box center [154, 18] width 220 height 11
click at [212, 6] on div "ID 18434 Tilinpäätös In Progress Title 48 / 128 Laskut ulos ja myynnin varaukse…" at bounding box center [327, 181] width 654 height 363
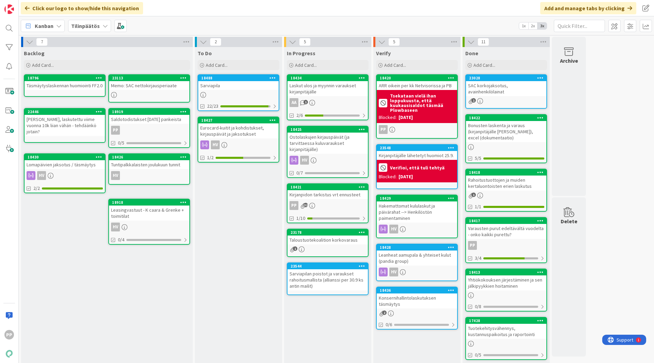
click at [263, 87] on div "Sarviapila" at bounding box center [238, 85] width 80 height 9
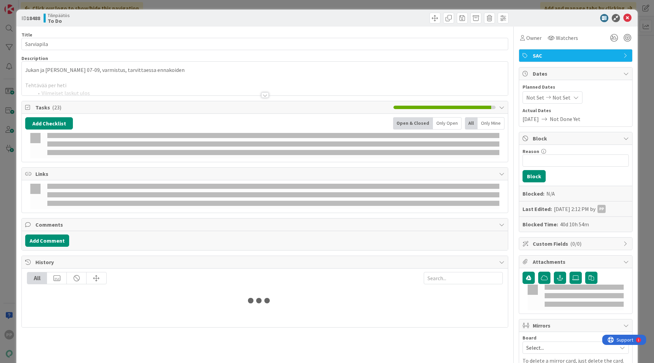
click at [261, 81] on div at bounding box center [265, 86] width 486 height 17
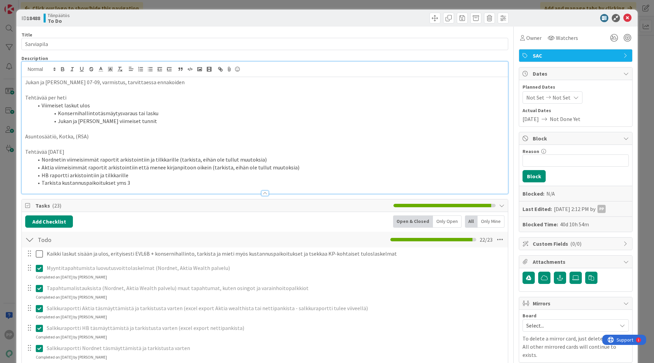
click at [243, 74] on div at bounding box center [265, 69] width 486 height 15
click at [234, 102] on li "Viimeiset laskut ulos" at bounding box center [268, 105] width 471 height 8
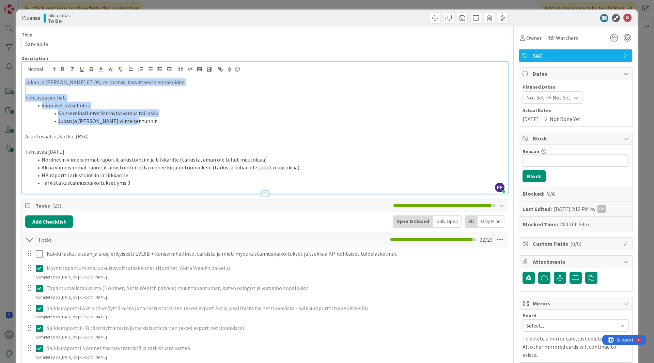
drag, startPoint x: 240, startPoint y: 122, endPoint x: 0, endPoint y: 63, distance: 247.3
click at [0, 63] on div "ID 18488 Tilinpäätös To Do Title 10 / 128 Sarviapila Description PP [PERSON_NAM…" at bounding box center [327, 181] width 654 height 363
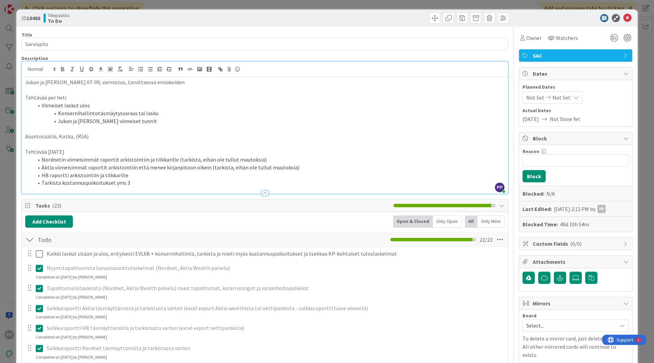
click at [79, 157] on li "Nordnetin viimeisimmät raportit arkistointiin ja tilkkarille (tarkista, eihän o…" at bounding box center [268, 160] width 471 height 8
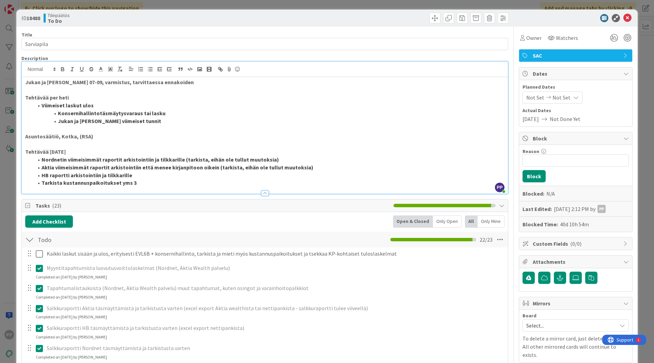
click at [96, 164] on strong "Aktia viimeisimmät raportit arkistointiin että menee kirjanpitoon oikein (tarki…" at bounding box center [178, 167] width 272 height 7
click at [236, 56] on div "Description" at bounding box center [264, 58] width 486 height 6
click at [258, 5] on div "ID 18488 Tilinpäätös To Do Title 10 / 128 Sarviapila Description PP [PERSON_NAM…" at bounding box center [327, 181] width 654 height 363
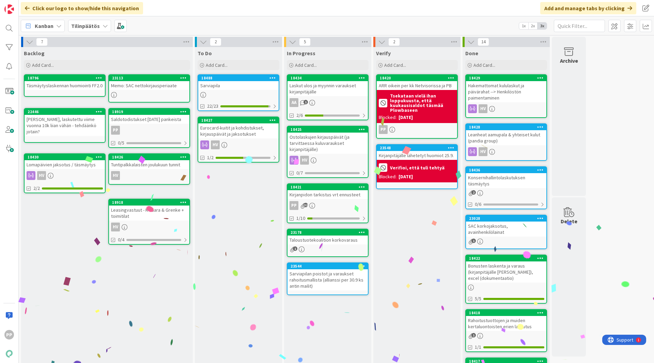
click at [240, 84] on div "Sarviapila" at bounding box center [238, 85] width 80 height 9
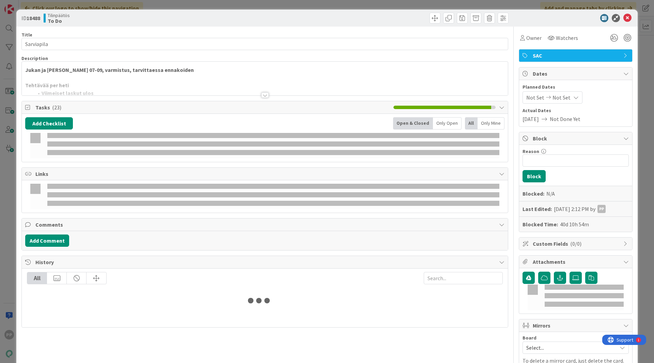
click at [179, 79] on div at bounding box center [265, 86] width 486 height 17
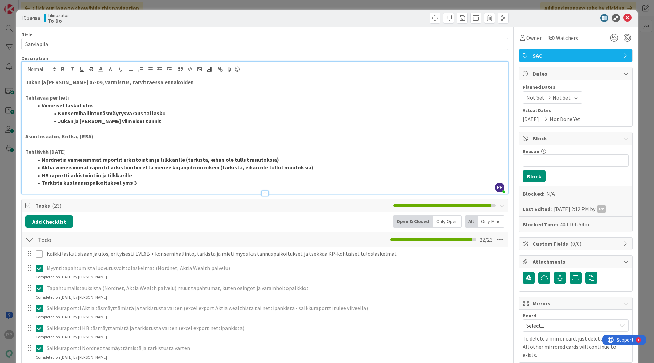
click at [10, 102] on div "ID 18488 Tilinpäätös To Do Title 10 / 128 Sarviapila Description PP [PERSON_NAM…" at bounding box center [327, 181] width 654 height 363
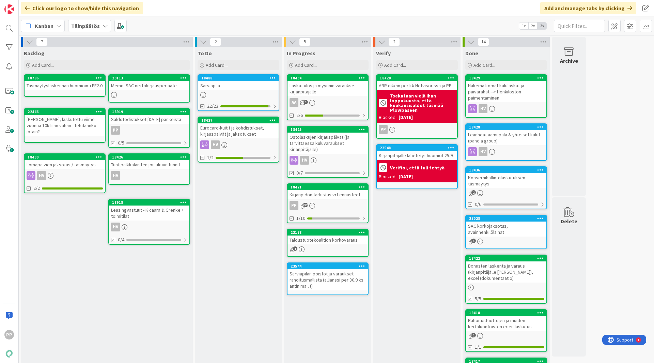
click at [416, 251] on div "Verify Add Card... 18420 ARR oikein per kk Netvisorissa ja PB Tsekataan vielä i…" at bounding box center [416, 308] width 87 height 523
click at [321, 144] on div "Ostolaskujen kirjauspäivät (ja tarvittaessa kuluvaraukset kirjanpitäjälle)" at bounding box center [327, 142] width 80 height 21
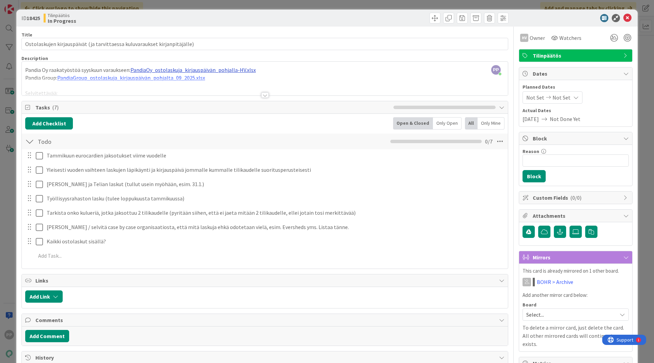
click at [186, 68] on div "PP [PERSON_NAME] just joined Pandia Oy raakatyöstöä syyskuun varaukseen: Pandia…" at bounding box center [265, 79] width 486 height 34
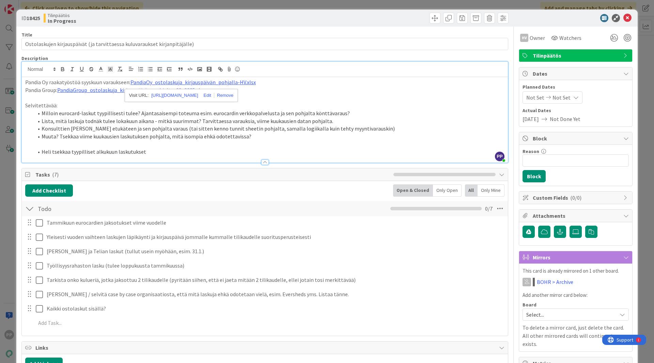
click at [143, 128] on li "Konsulttien [PERSON_NAME] etukäteen ja sen pohjalta varaus (tai sitten kenno tu…" at bounding box center [268, 129] width 471 height 8
click at [219, 79] on link "PandiaOy_ostolaskuja_kirjauspäivän_pohjalla-HV.xlsx" at bounding box center [192, 82] width 125 height 7
click at [195, 95] on link "[URL][DOMAIN_NAME]" at bounding box center [174, 95] width 47 height 9
click at [102, 86] on link "PandiaGroup_ostolaskuja_kirjauspäivän_pohjalta_09_2025.xlsx" at bounding box center [131, 89] width 148 height 7
click at [106, 100] on link "[URL][DOMAIN_NAME]" at bounding box center [114, 103] width 47 height 9
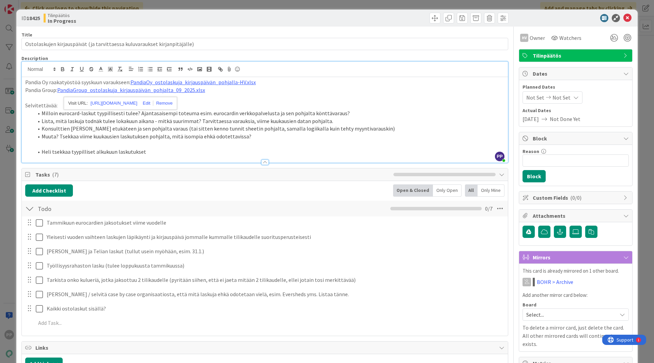
click at [185, 4] on div "ID 18425 Tilinpäätös In Progress Title 74 / 128 Ostolaskujen kirjauspäivät (ja …" at bounding box center [327, 181] width 654 height 363
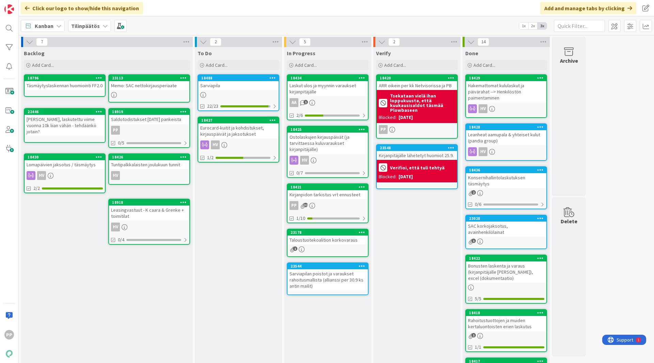
click at [332, 194] on div "Kirjanpidon tarkistus vrt ennusteet" at bounding box center [327, 194] width 80 height 9
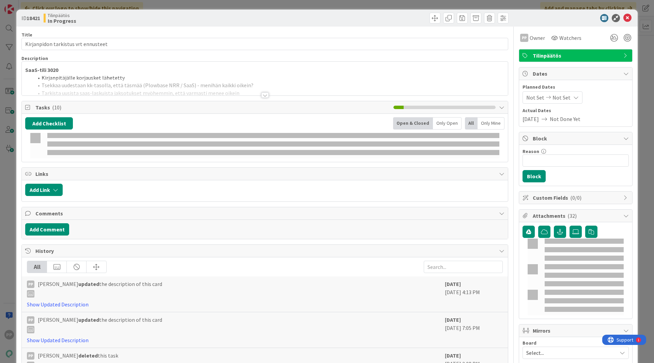
click at [140, 76] on div "SaaS-tili 3020 Kirjanpitäjälle korjausket lähetetty Tsekkaa uudestaan kk-tasoll…" at bounding box center [265, 79] width 486 height 34
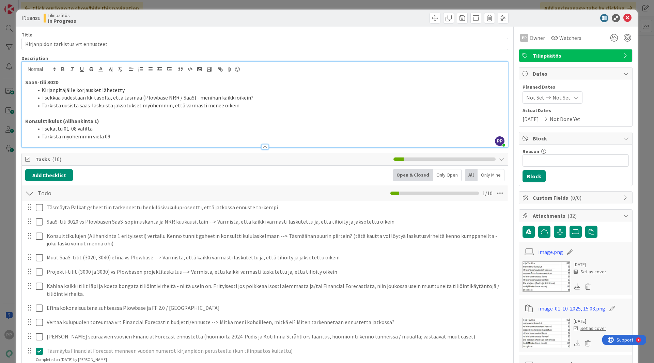
click at [12, 208] on div "ID 18421 Tilinpäätös In Progress Title 35 / 128 Kirjanpidon tarkistus vrt ennus…" at bounding box center [327, 181] width 654 height 363
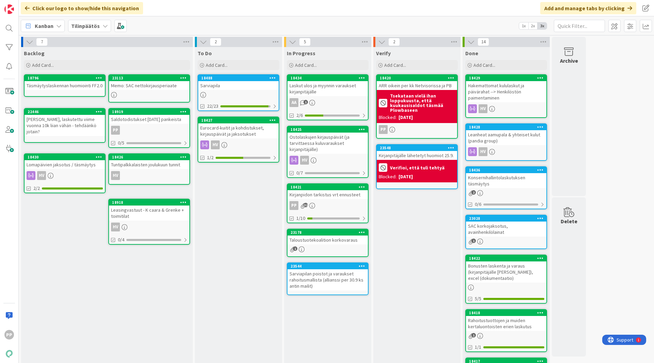
click at [406, 241] on div "Verify Add Card... 18420 ARR oikein per kk Netvisorissa ja PB Tsekataan vielä i…" at bounding box center [416, 308] width 87 height 523
click at [235, 206] on div "To Do Add Card... 18488 [GEOGRAPHIC_DATA] 22/23 18427 Eurocard-kuitit ja kohdis…" at bounding box center [238, 308] width 87 height 523
click at [246, 22] on div "Kanban Tilinpäätös 1x 2x 3x" at bounding box center [336, 25] width 635 height 19
click at [417, 246] on div "Verify Add Card... 18420 ARR oikein per kk Netvisorissa ja PB Tsekataan vielä i…" at bounding box center [416, 308] width 87 height 523
click at [420, 294] on div "Verify Add Card... 18420 ARR oikein per kk Netvisorissa ja PB Tsekataan vielä i…" at bounding box center [416, 308] width 87 height 523
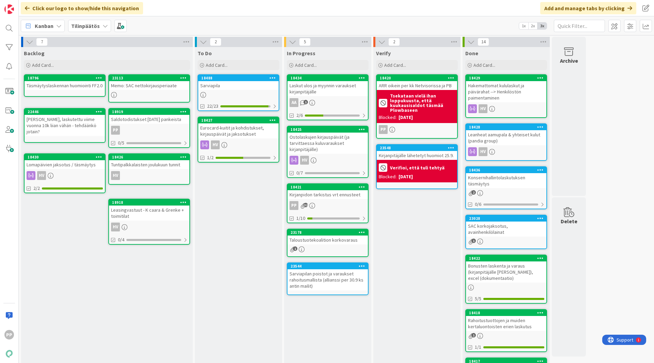
click at [417, 262] on div "Verify Add Card... 18420 ARR oikein per kk Netvisorissa ja PB Tsekataan vielä i…" at bounding box center [416, 308] width 87 height 523
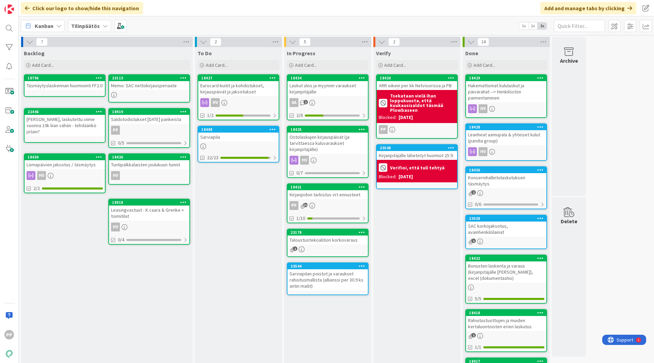
click at [334, 90] on div "Laskut ulos ja myynnin varaukset kirjanpitäjälle" at bounding box center [327, 88] width 80 height 15
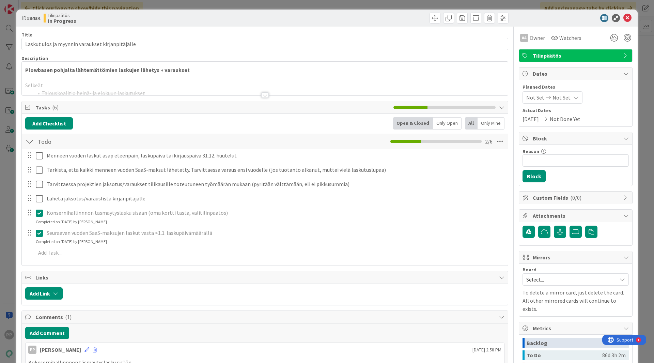
click at [162, 82] on div at bounding box center [265, 86] width 486 height 17
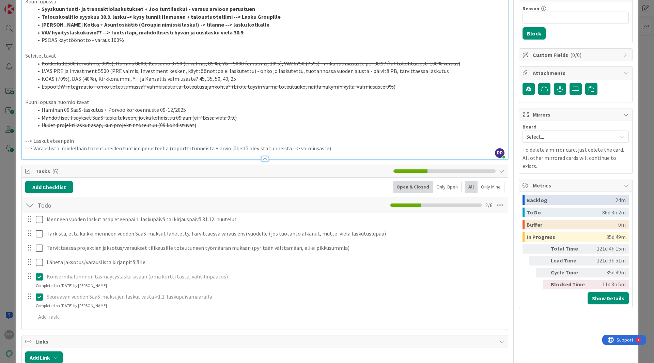
scroll to position [144, 0]
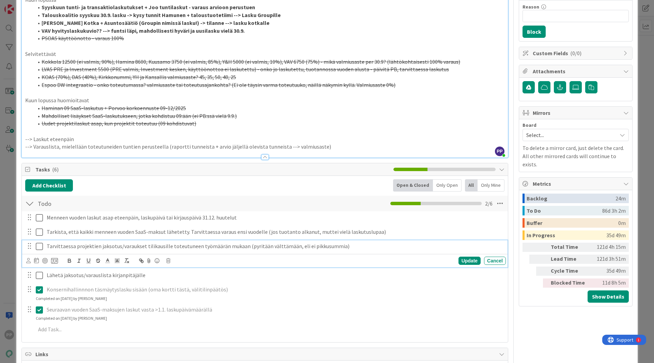
click at [38, 246] on icon at bounding box center [39, 246] width 7 height 8
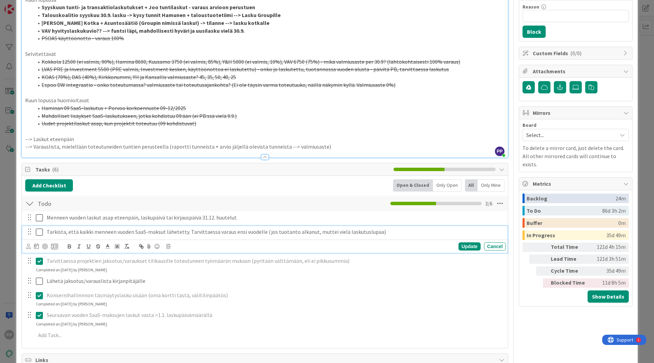
click at [37, 230] on icon at bounding box center [39, 232] width 7 height 8
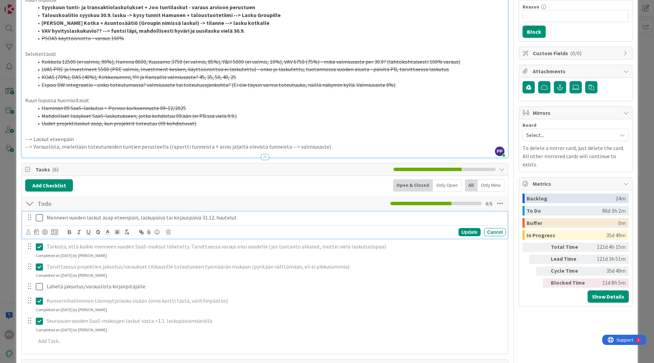
click at [41, 214] on icon at bounding box center [39, 217] width 7 height 8
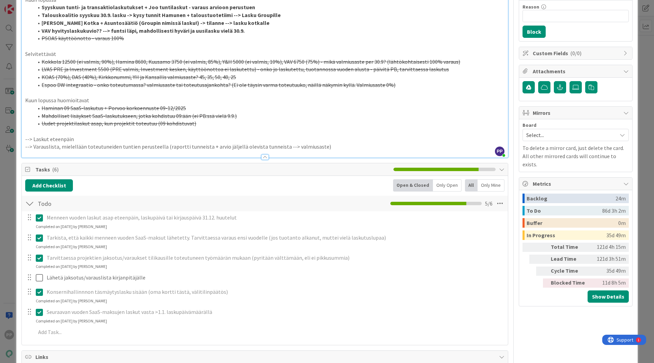
click at [41, 217] on icon at bounding box center [39, 217] width 7 height 8
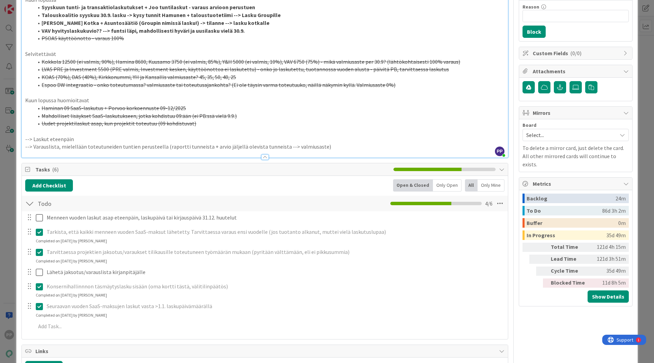
click at [190, 62] on s "Kokkola 12500 (ei valmis, 90%), Hamina 8600, Kuusamo 3750 (ei valmis, 85%), Y&H…" at bounding box center [251, 61] width 418 height 7
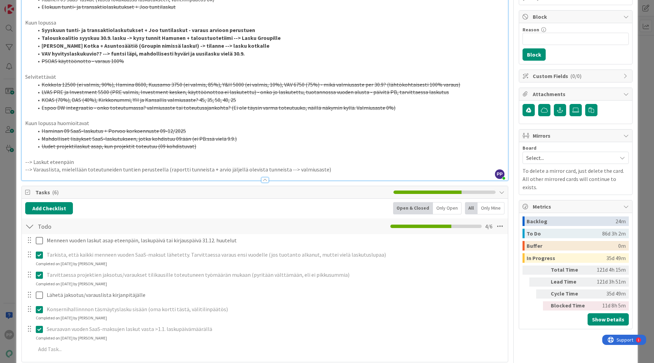
scroll to position [0, 0]
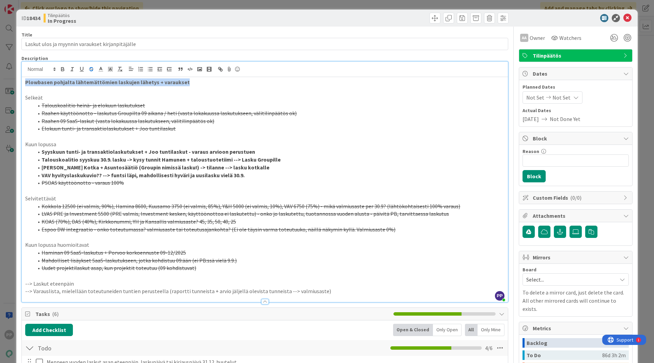
drag, startPoint x: 188, startPoint y: 81, endPoint x: 0, endPoint y: 60, distance: 189.4
click at [0, 60] on div "ID 18434 Tilinpäätös In Progress Title 48 / 128 Laskut ulos ja myynnin varaukse…" at bounding box center [327, 181] width 654 height 363
click at [122, 17] on div "Tilinpäätös In Progress" at bounding box center [154, 18] width 220 height 11
click at [160, 8] on div "ID 18434 Tilinpäätös In Progress Title 48 / 128 Laskut ulos ja myynnin varaukse…" at bounding box center [327, 181] width 654 height 363
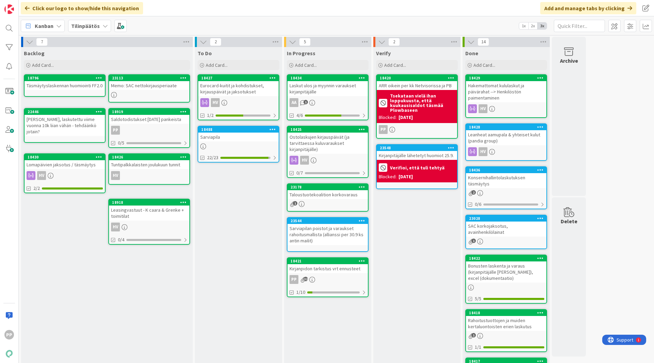
click at [398, 267] on div "Verify Add Card... 18420 ARR oikein per kk Netvisorissa ja PB Tsekataan vielä i…" at bounding box center [416, 308] width 87 height 523
click at [319, 92] on div "Laskut ulos ja myynnin varaukset kirjanpitäjälle" at bounding box center [327, 88] width 80 height 15
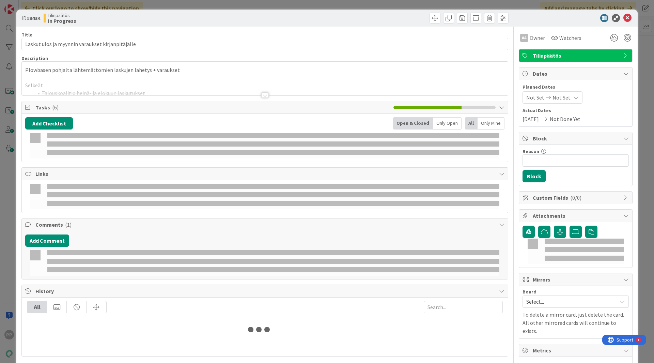
click at [149, 78] on div at bounding box center [265, 86] width 486 height 17
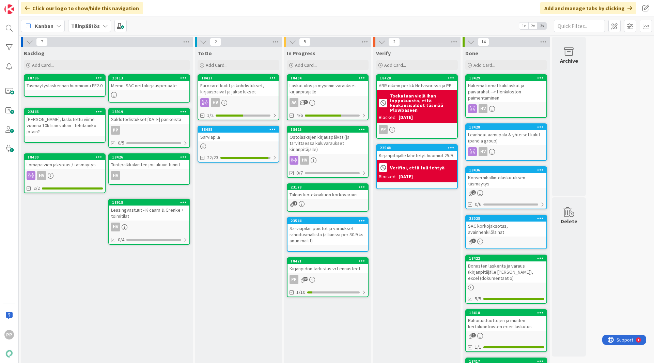
click at [239, 87] on div "Eurocard-kuitit ja kohdistukset, kirjauspäivät ja jaksotukset" at bounding box center [238, 88] width 80 height 15
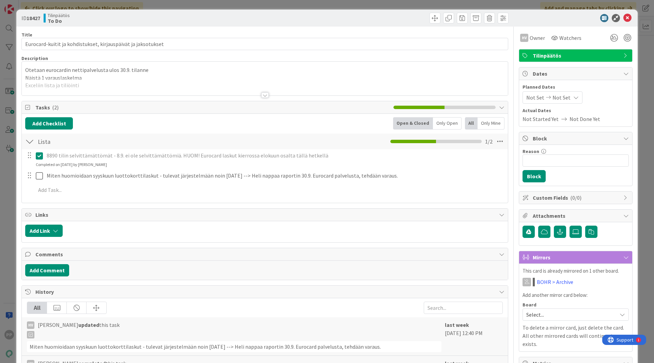
click at [121, 82] on div at bounding box center [265, 86] width 486 height 17
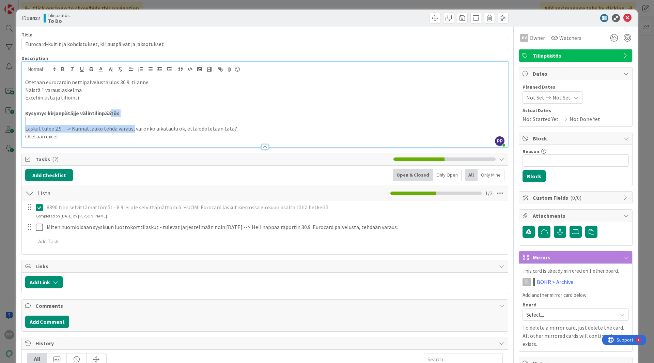
drag, startPoint x: 109, startPoint y: 113, endPoint x: 131, endPoint y: 128, distance: 26.7
click at [131, 128] on div "Otetaan eurocardin nettipalvelusta ulos 30.9. tilanne Näistä 1 varauslaskelma E…" at bounding box center [265, 112] width 486 height 70
click at [131, 128] on p "Laskut tulee 2.9. --> Kannattaako tehdä varaus, vai onko aikataulu ok, että odo…" at bounding box center [264, 129] width 479 height 8
drag, startPoint x: 85, startPoint y: 121, endPoint x: 45, endPoint y: 104, distance: 43.6
click at [45, 104] on div "Otetaan eurocardin nettipalvelusta ulos 30.9. tilanne Näistä 1 varauslaskelma E…" at bounding box center [265, 112] width 486 height 70
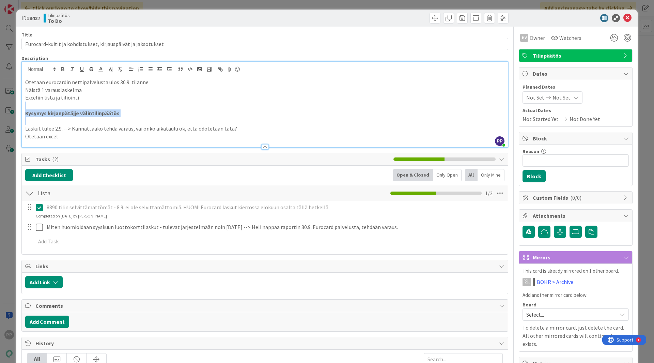
click at [45, 104] on p at bounding box center [264, 105] width 479 height 8
drag, startPoint x: 45, startPoint y: 104, endPoint x: 49, endPoint y: 123, distance: 19.8
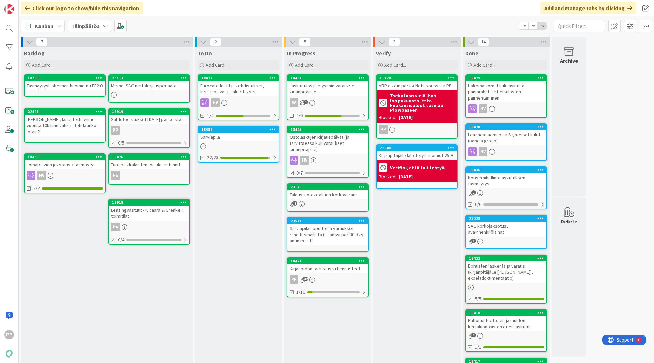
click at [95, 26] on b "Tilinpäätös" at bounding box center [85, 25] width 29 height 7
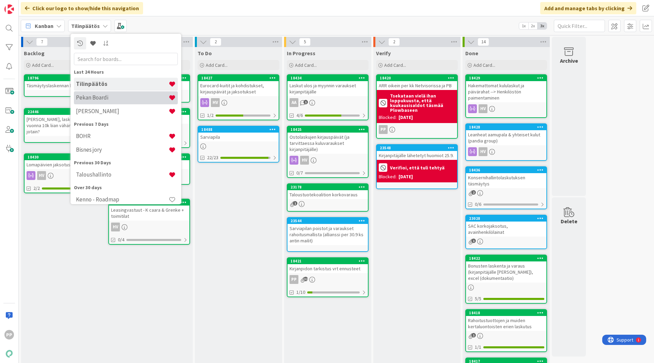
click at [103, 103] on div "Pekan Boardi" at bounding box center [126, 97] width 104 height 13
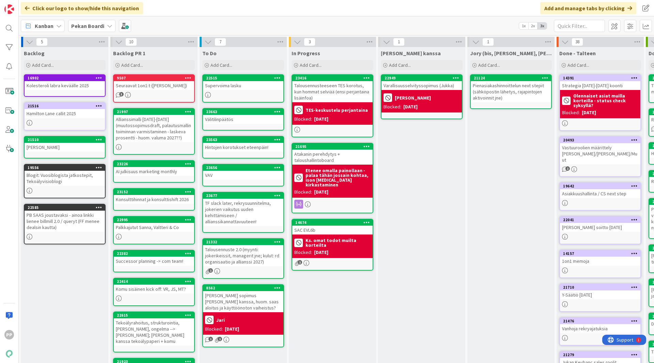
click at [324, 314] on div "In Progress Add Card... 23416 Talousennusteeseen TES korotus, kun hommat selviä…" at bounding box center [332, 257] width 87 height 421
